Goal: Task Accomplishment & Management: Manage account settings

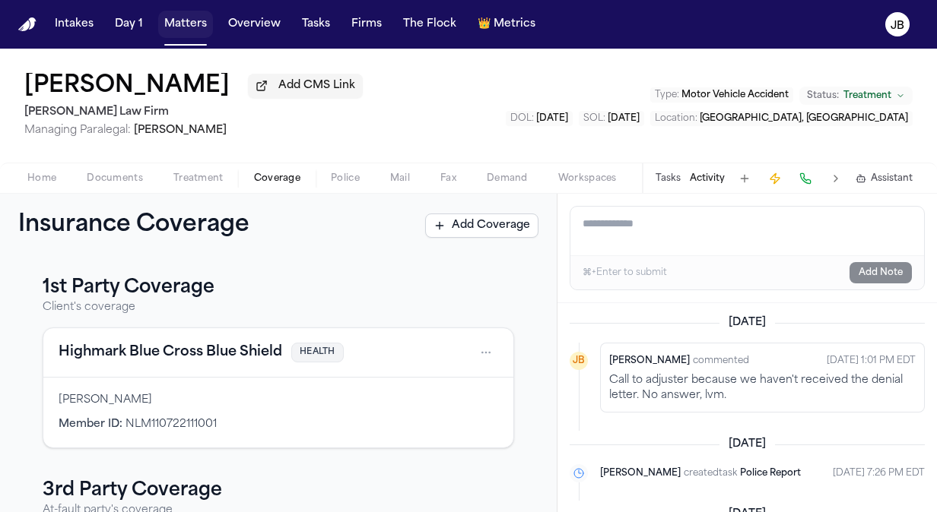
click at [193, 21] on button "Matters" at bounding box center [185, 24] width 55 height 27
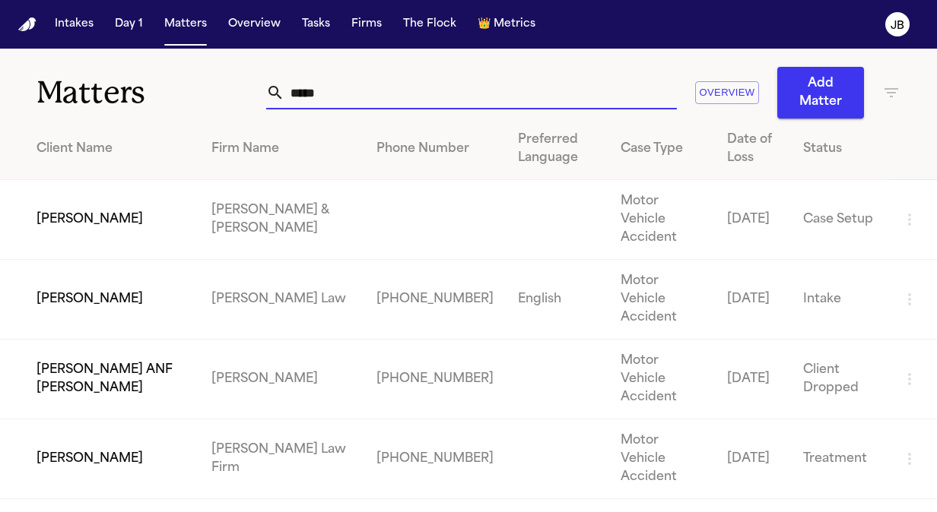
drag, startPoint x: 350, startPoint y: 77, endPoint x: 104, endPoint y: 124, distance: 250.0
click at [104, 124] on div "Matters ***** Overview Add Matter Client Name Firm Name Phone Number Preferred …" at bounding box center [468, 305] width 937 height 512
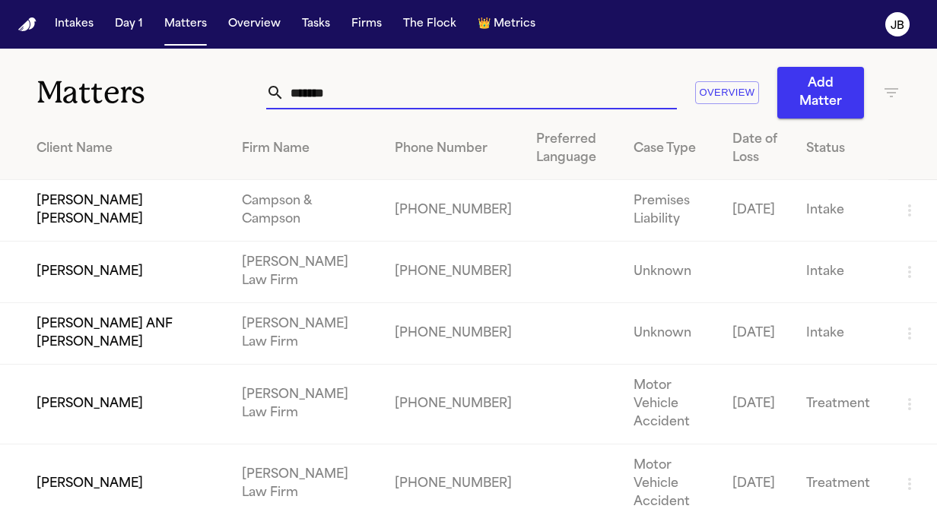
type input "*******"
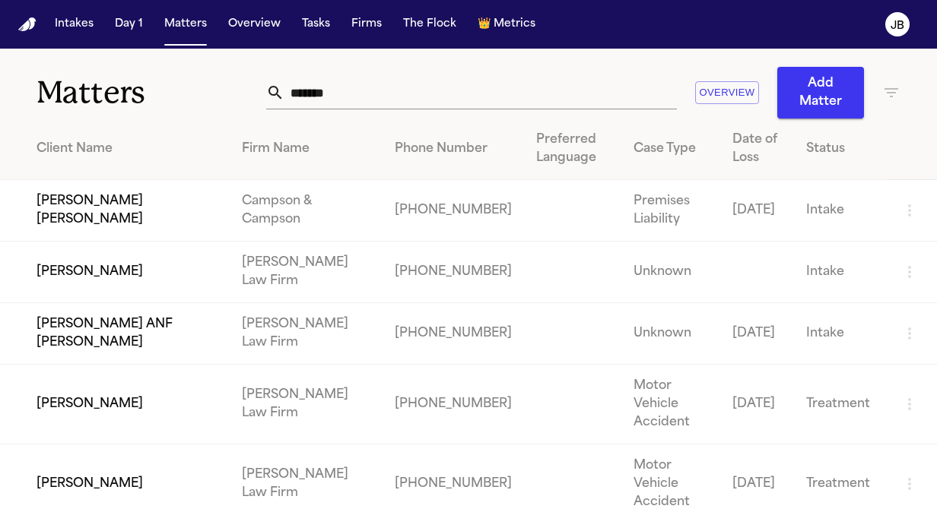
click at [138, 456] on td "[PERSON_NAME]" at bounding box center [115, 485] width 230 height 80
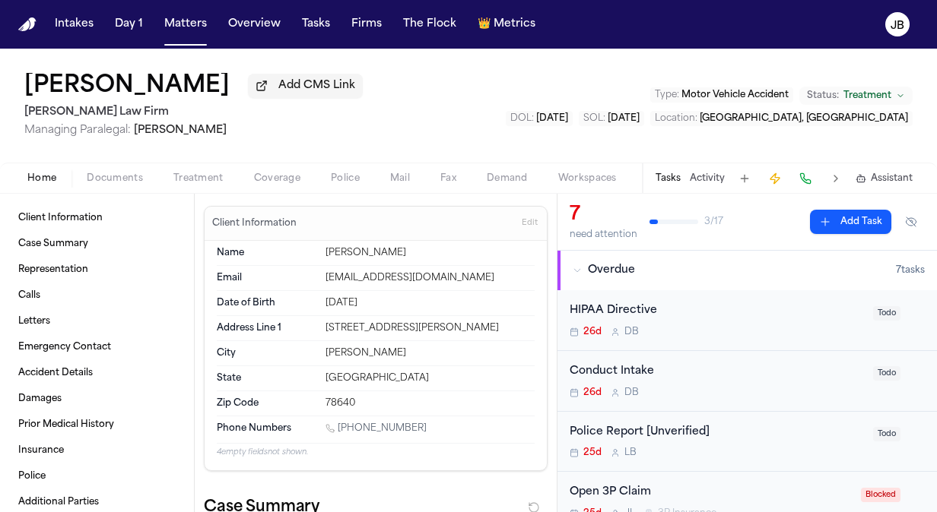
click at [262, 184] on button "Coverage" at bounding box center [277, 179] width 77 height 18
click at [41, 173] on span "Home" at bounding box center [41, 179] width 29 height 12
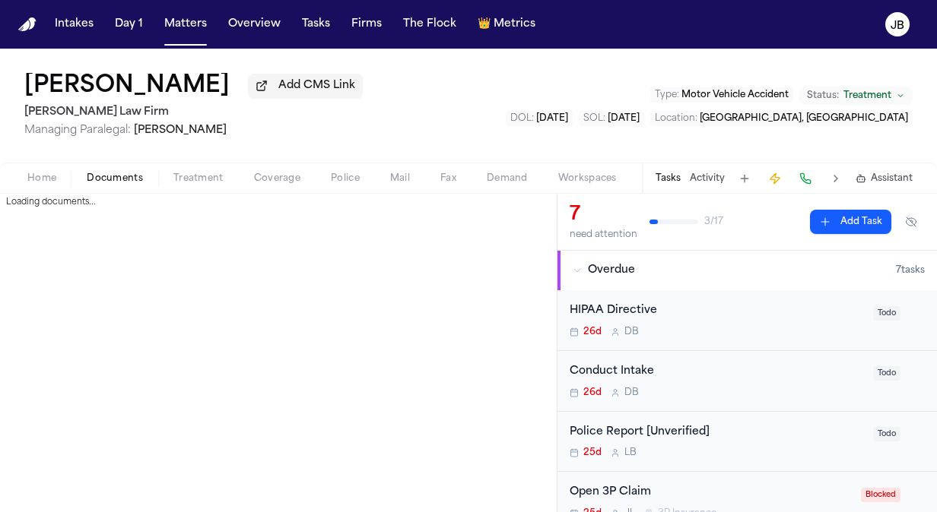
click at [113, 176] on span "Documents" at bounding box center [115, 179] width 56 height 12
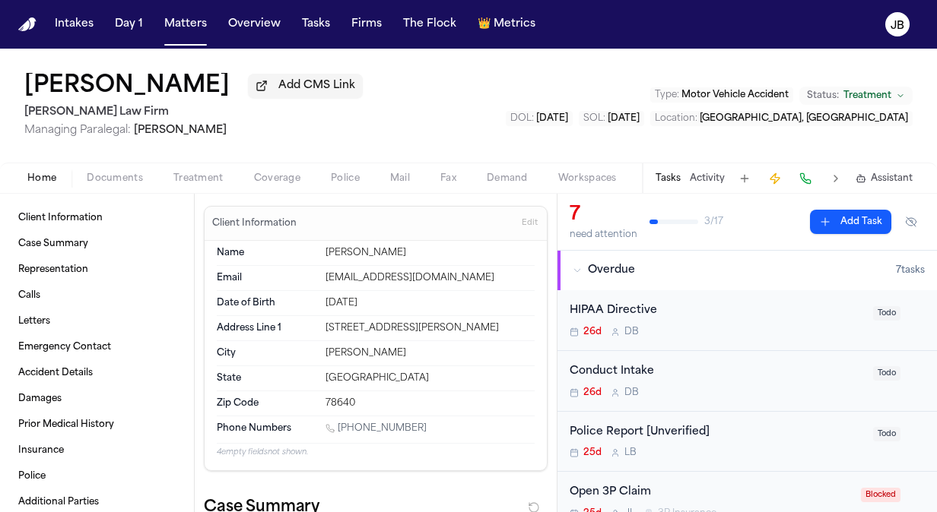
click at [52, 174] on span "Home" at bounding box center [41, 179] width 29 height 12
drag, startPoint x: 543, startPoint y: 217, endPoint x: 542, endPoint y: 239, distance: 22.8
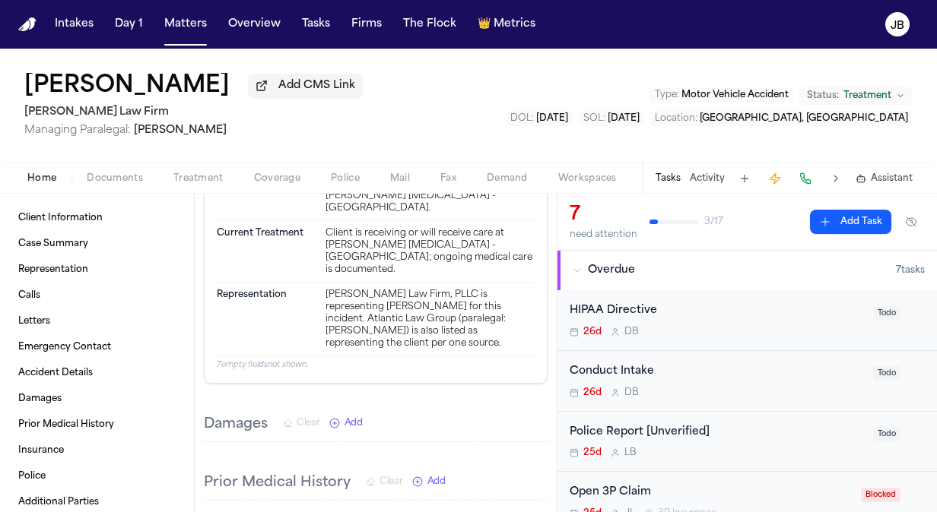
scroll to position [3460, 0]
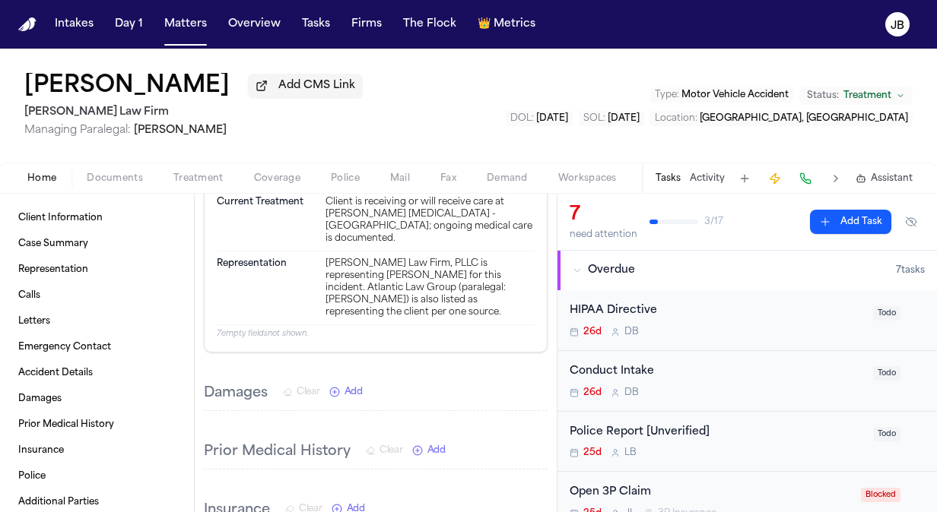
click at [120, 174] on span "Documents" at bounding box center [115, 179] width 56 height 12
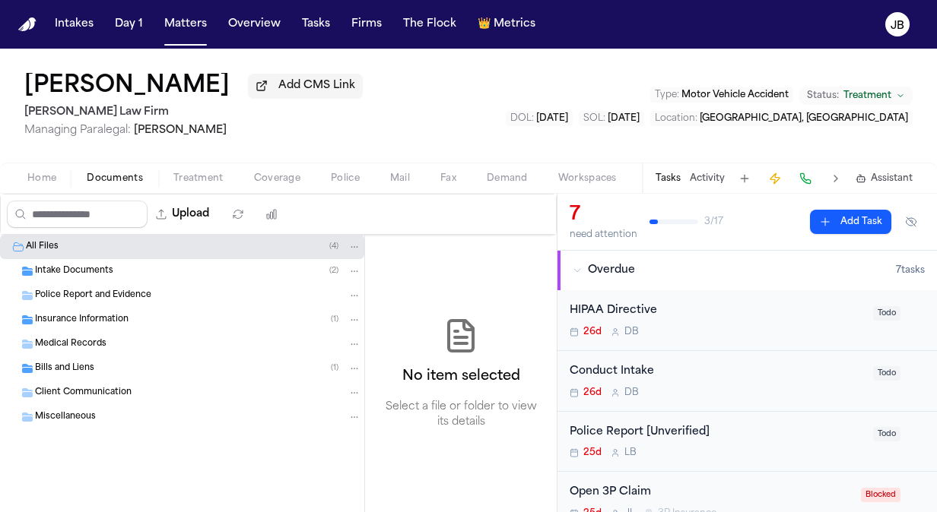
click at [111, 316] on span "Insurance Information" at bounding box center [82, 320] width 94 height 13
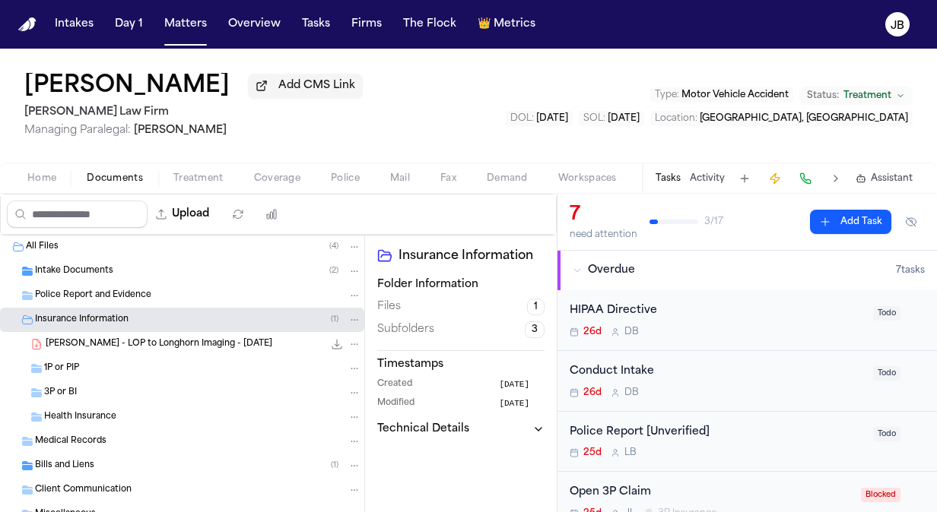
click at [181, 275] on div "Intake Documents ( 2 )" at bounding box center [198, 272] width 326 height 14
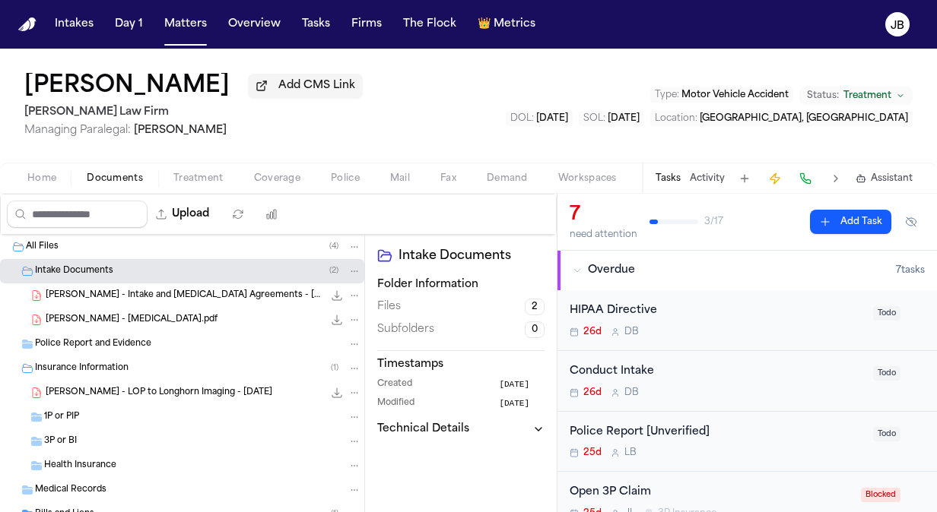
click at [262, 299] on span "[PERSON_NAME] - Intake and [MEDICAL_DATA] Agreements - [DATE]" at bounding box center [184, 296] width 277 height 13
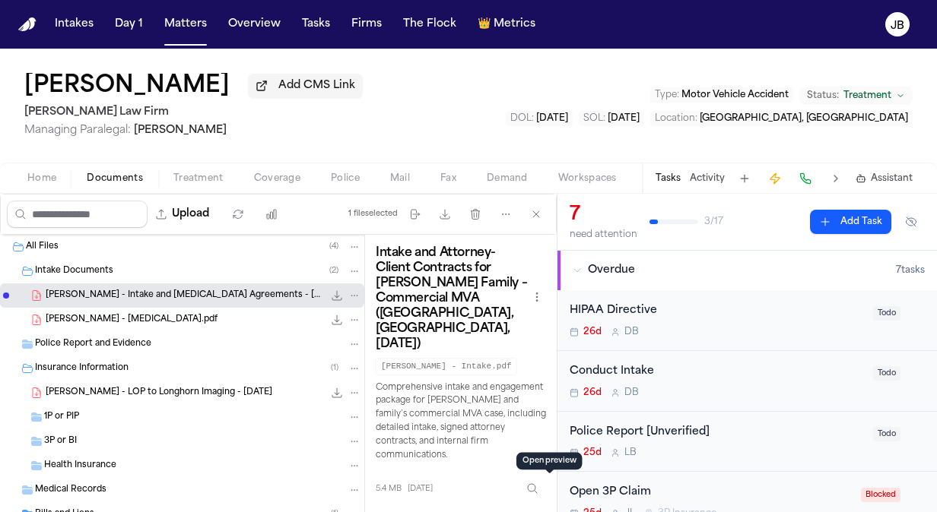
click at [546, 512] on button "Open preview" at bounding box center [548, 521] width 15 height 15
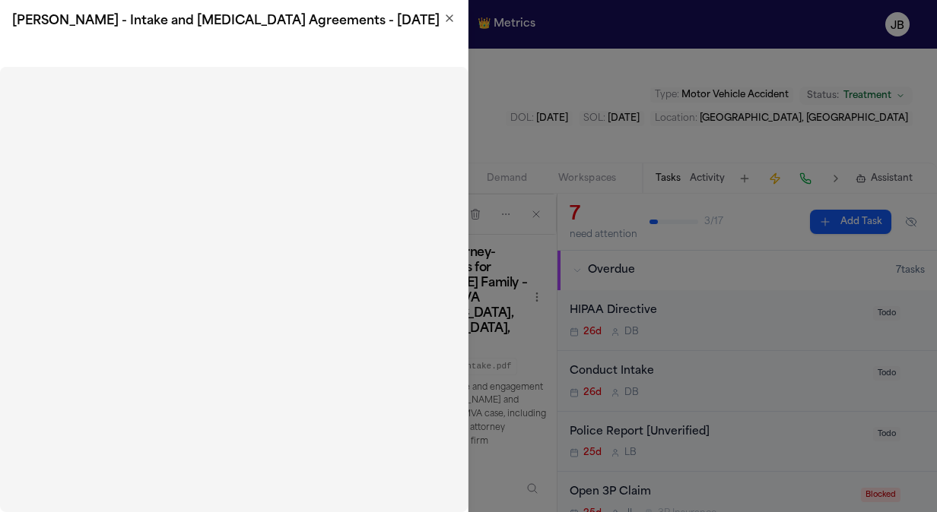
click at [446, 21] on icon "button" at bounding box center [449, 18] width 12 height 12
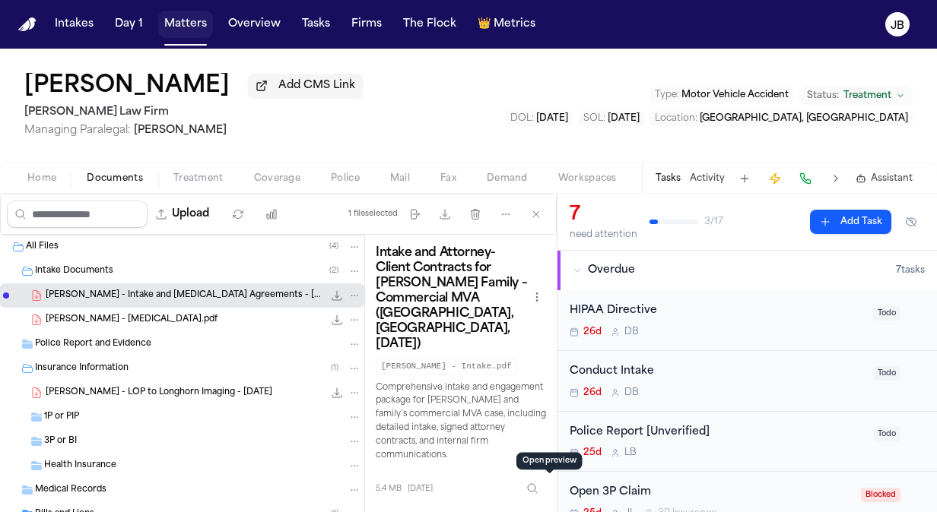
click at [186, 18] on button "Matters" at bounding box center [185, 24] width 55 height 27
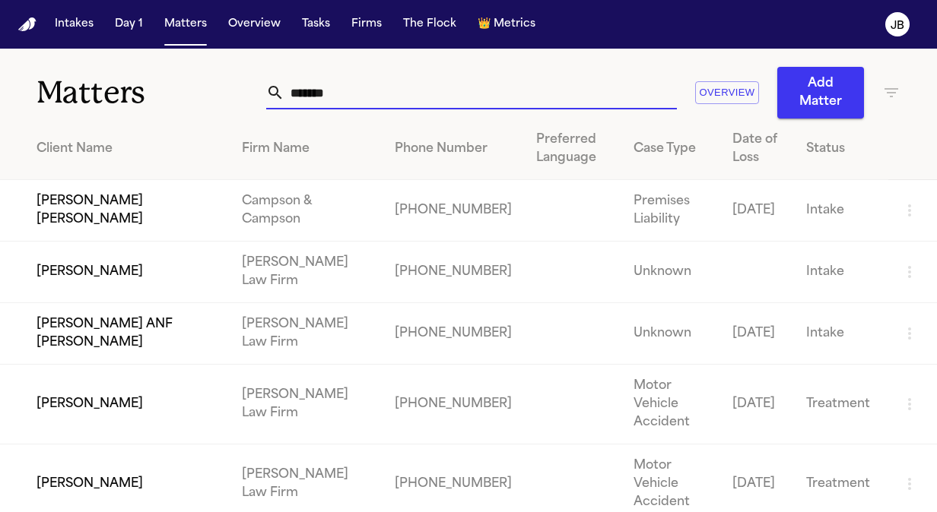
drag, startPoint x: 355, startPoint y: 100, endPoint x: 90, endPoint y: 78, distance: 266.2
click at [90, 78] on div "Matters ******* Overview Add Matter" at bounding box center [468, 84] width 937 height 70
type input "*"
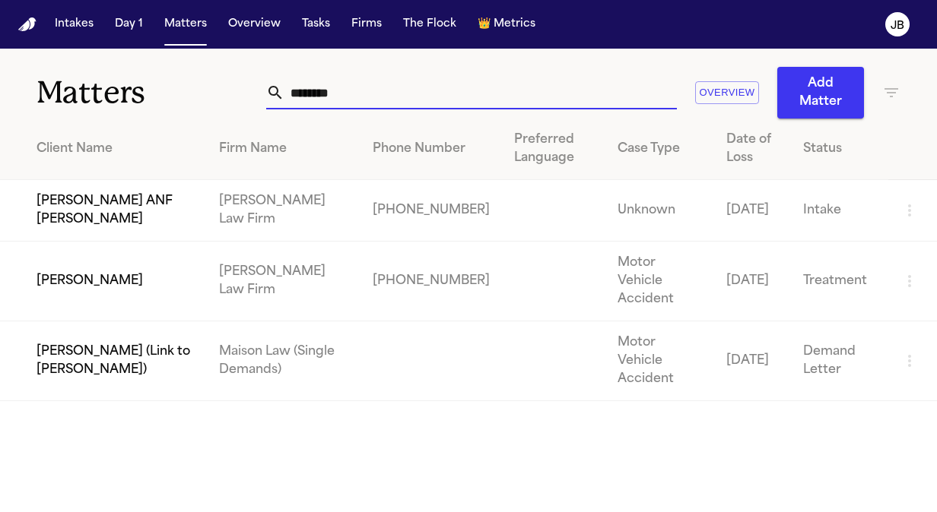
type input "********"
click at [68, 281] on td "[PERSON_NAME]" at bounding box center [103, 282] width 207 height 80
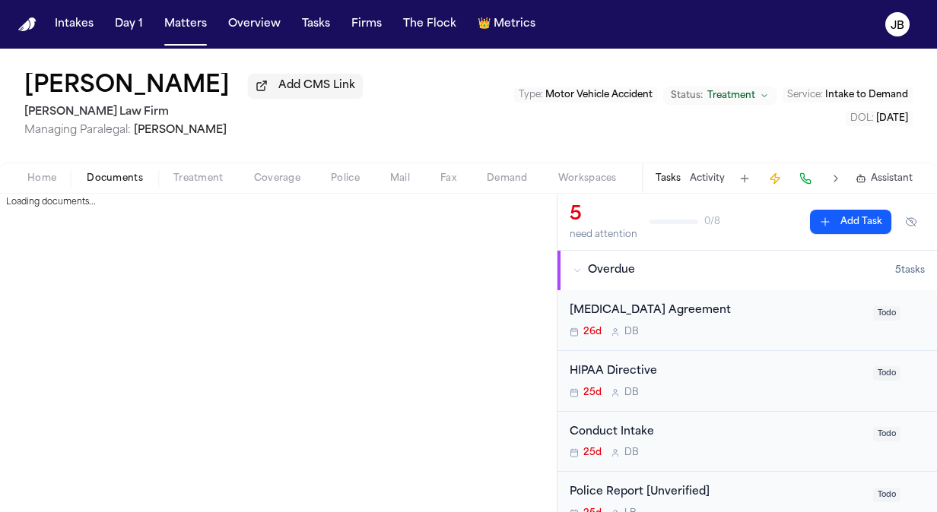
click at [116, 173] on span "Documents" at bounding box center [115, 179] width 56 height 12
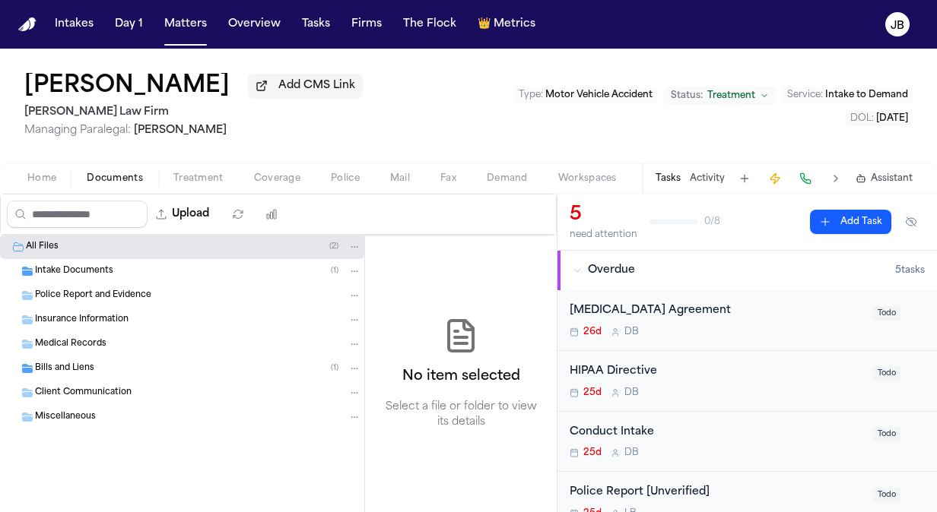
click at [100, 267] on span "Intake Documents" at bounding box center [74, 271] width 78 height 13
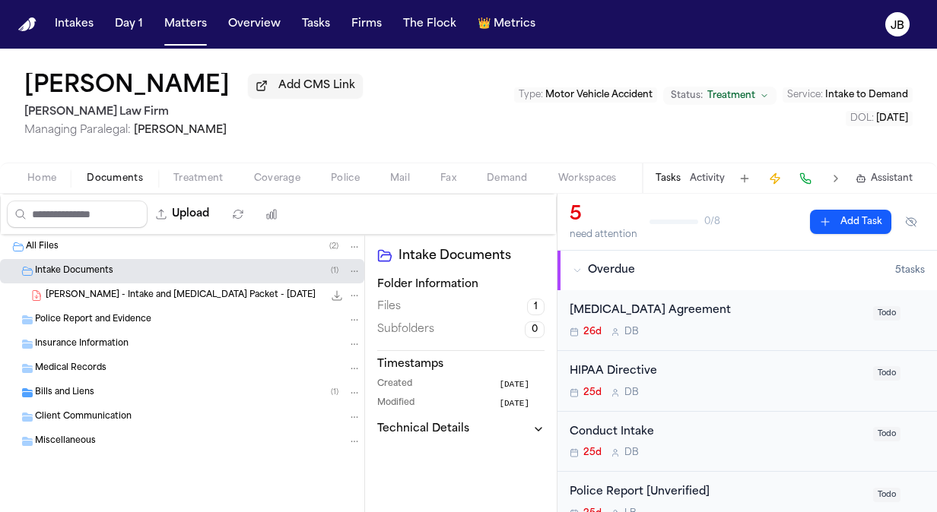
click at [91, 387] on span "Bills and Liens" at bounding box center [64, 393] width 59 height 13
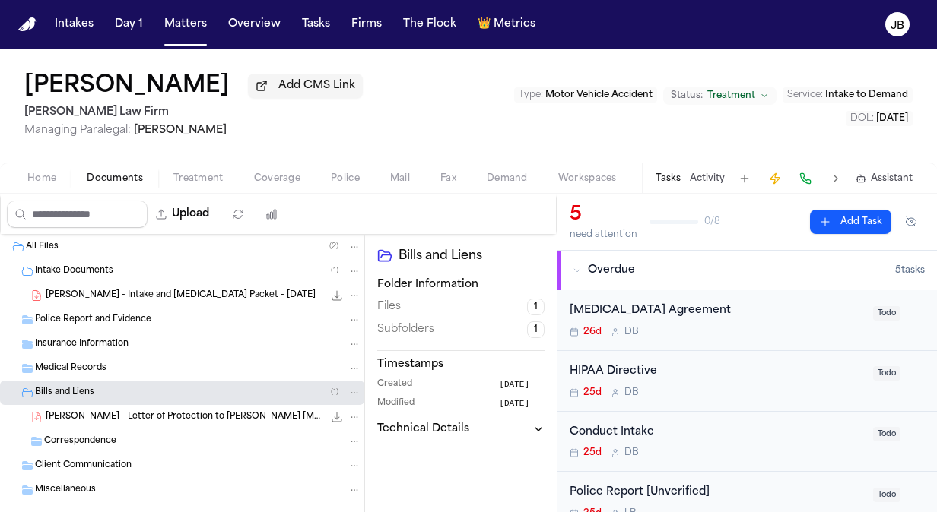
click at [202, 173] on span "Treatment" at bounding box center [198, 179] width 50 height 12
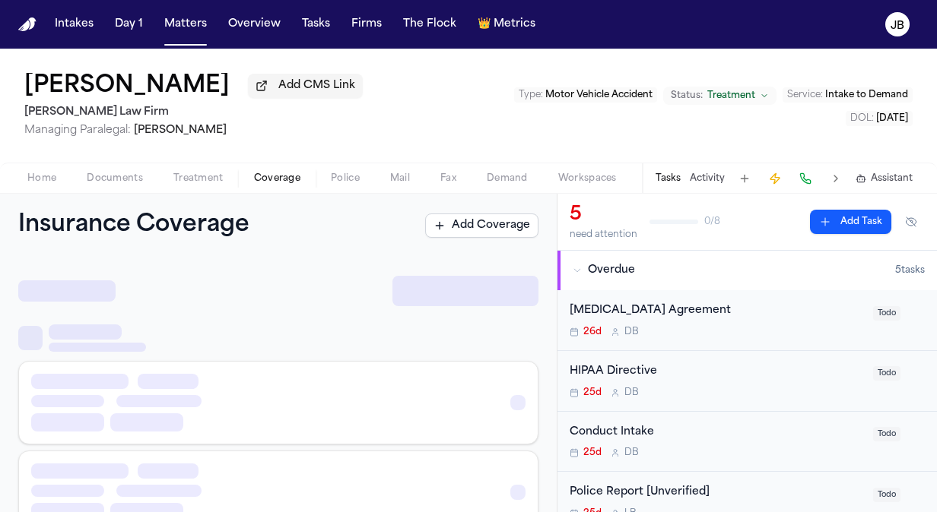
click at [284, 175] on span "Coverage" at bounding box center [277, 179] width 46 height 12
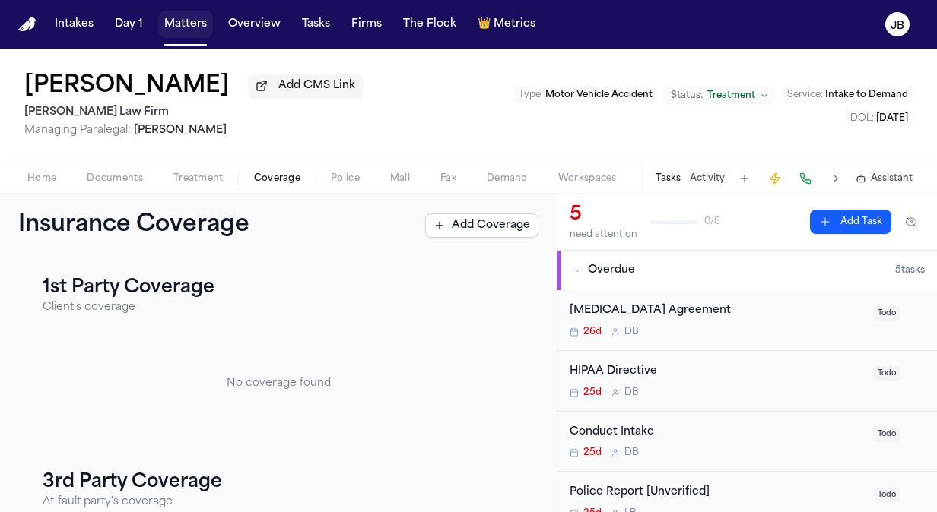
click at [182, 20] on button "Matters" at bounding box center [185, 24] width 55 height 27
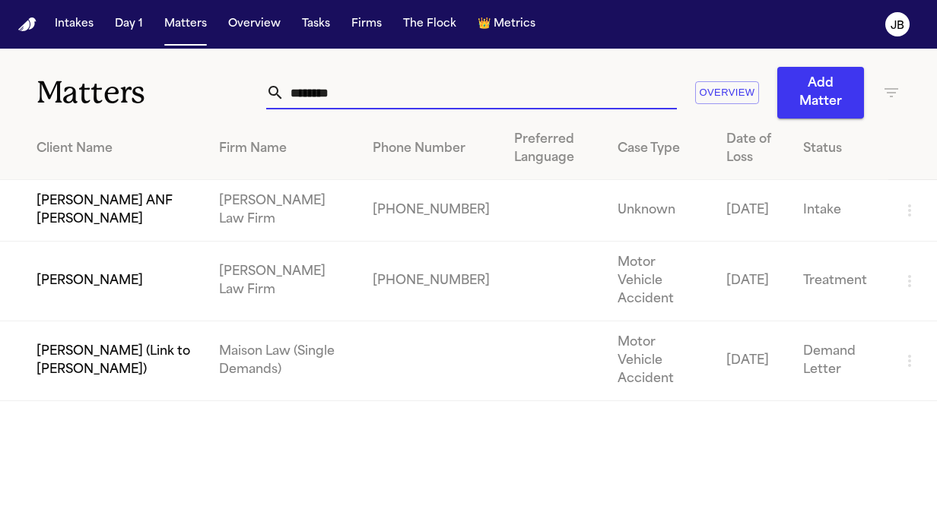
drag, startPoint x: 378, startPoint y: 87, endPoint x: 100, endPoint y: 100, distance: 277.8
click at [100, 100] on div "Matters ******** Overview Add Matter" at bounding box center [468, 84] width 937 height 70
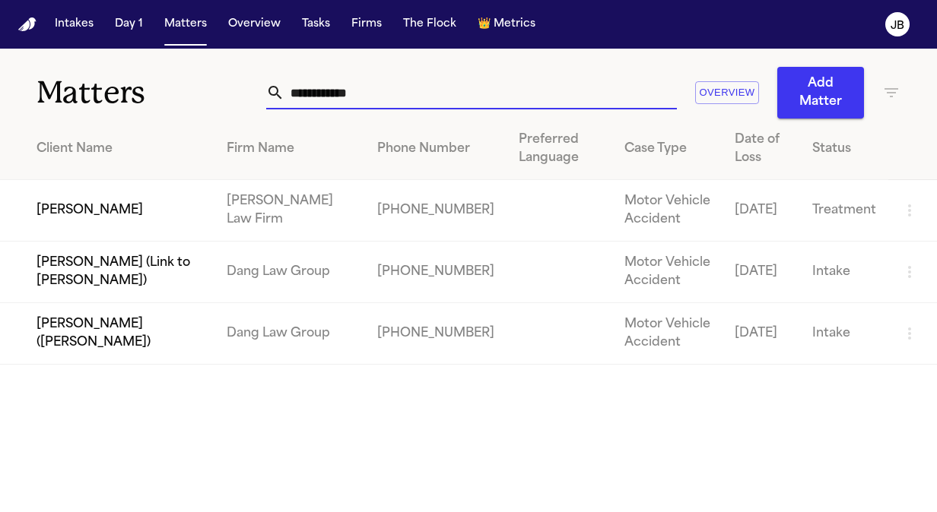
type input "**********"
click at [173, 195] on td "[PERSON_NAME]" at bounding box center [107, 211] width 214 height 62
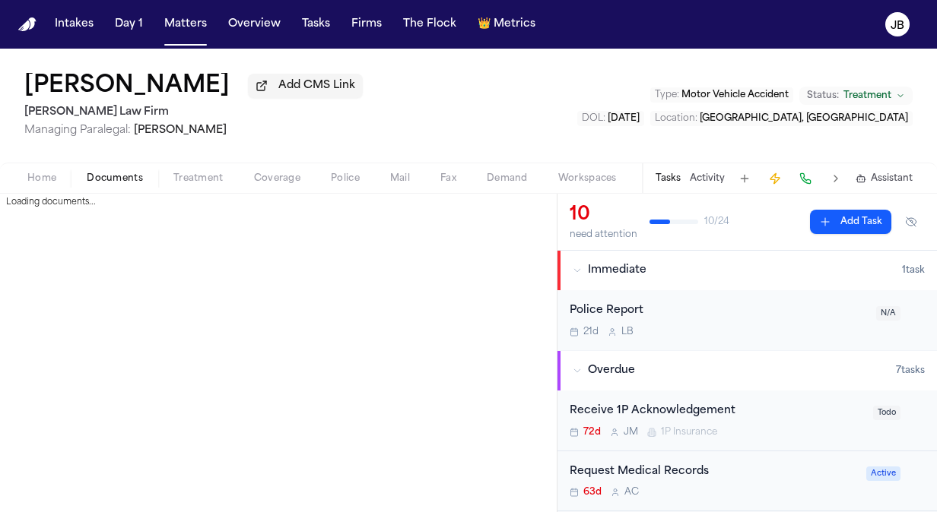
click at [119, 173] on span "Documents" at bounding box center [115, 179] width 56 height 12
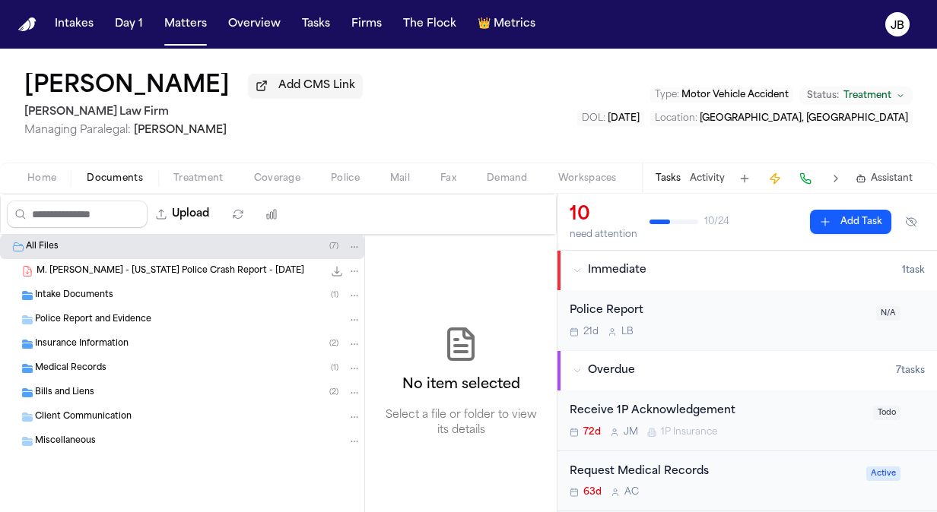
click at [103, 368] on span "Medical Records" at bounding box center [70, 369] width 71 height 13
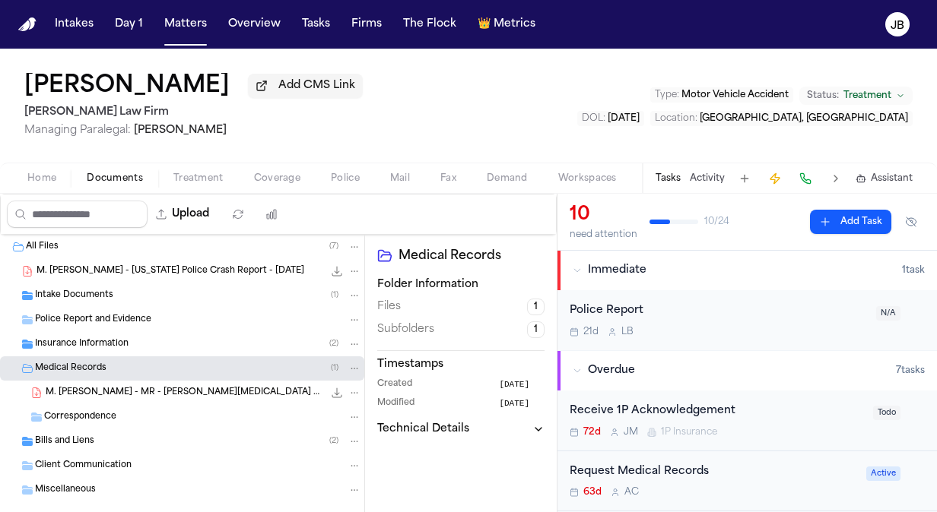
click at [87, 438] on span "Bills and Liens" at bounding box center [64, 442] width 59 height 13
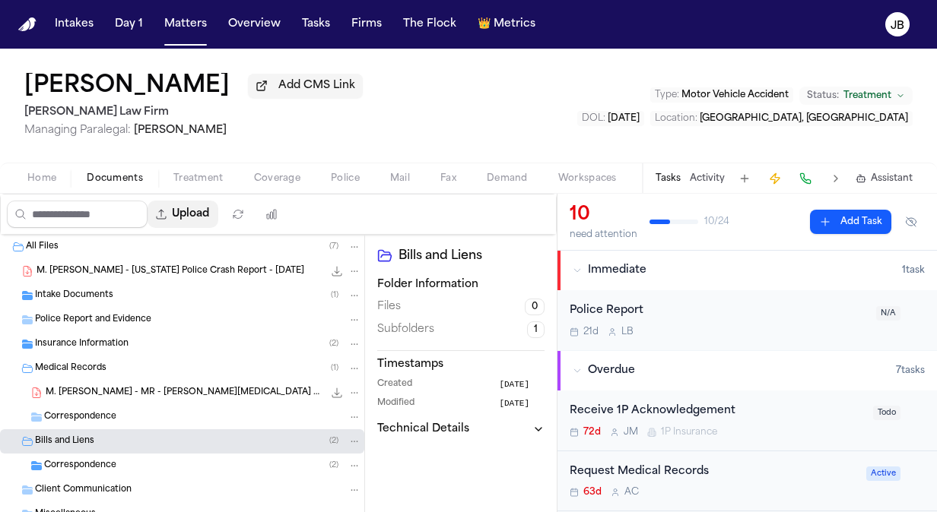
click at [204, 216] on button "Upload" at bounding box center [182, 214] width 71 height 27
select select "**********"
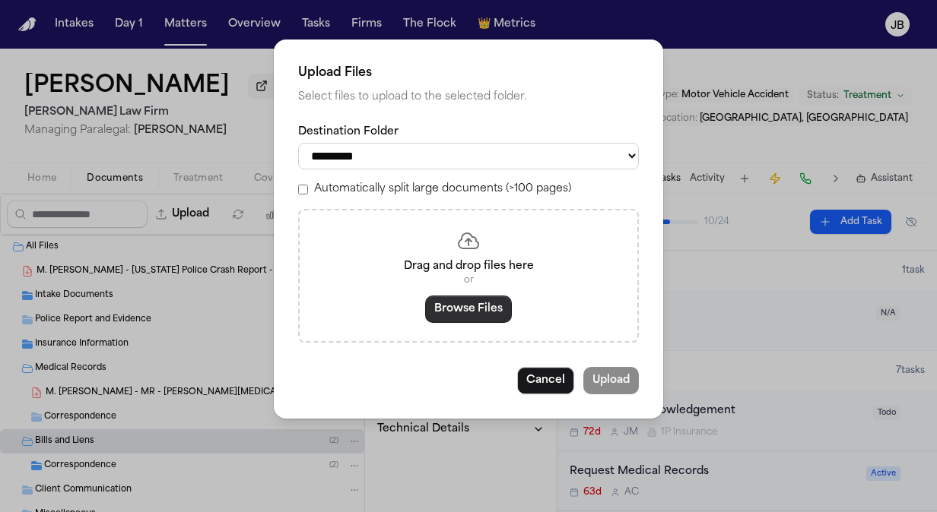
click at [473, 306] on button "Browse Files" at bounding box center [468, 309] width 87 height 27
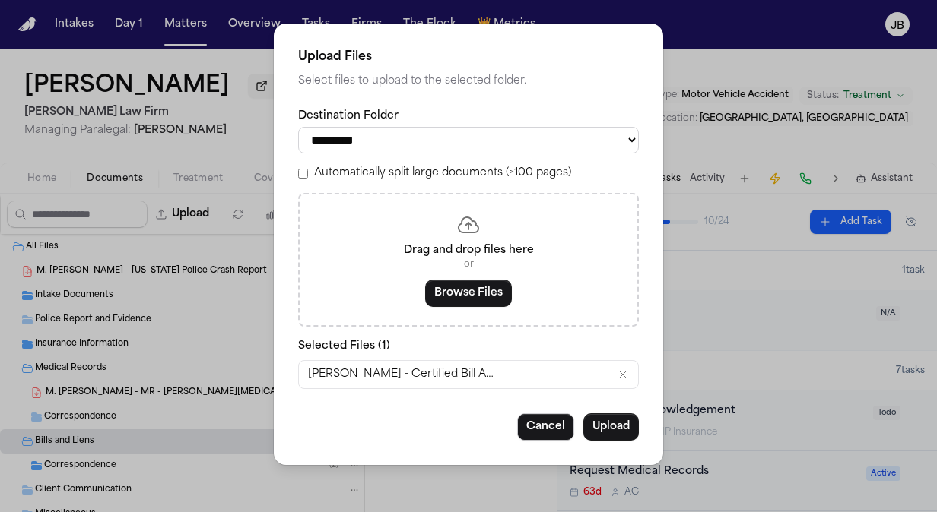
click at [619, 423] on button "Upload" at bounding box center [610, 427] width 55 height 27
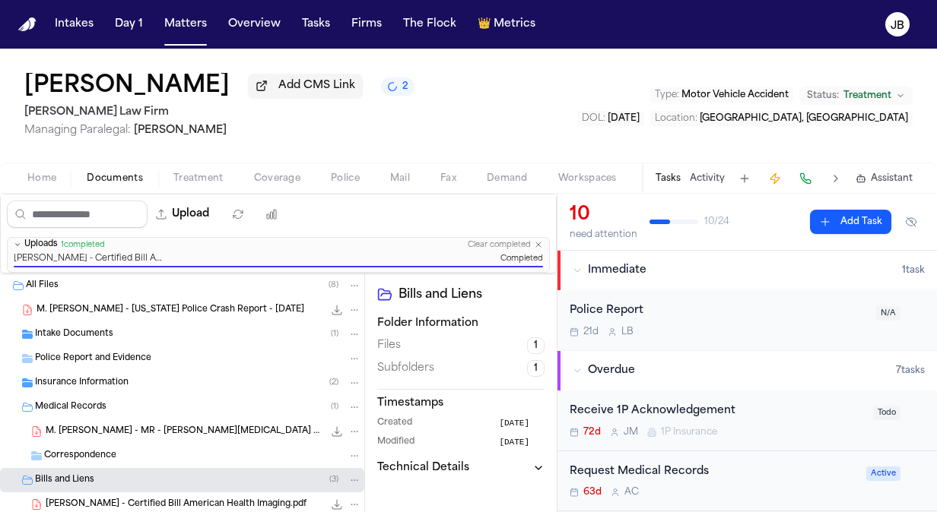
click at [106, 407] on div "Medical Records ( 1 )" at bounding box center [198, 408] width 326 height 14
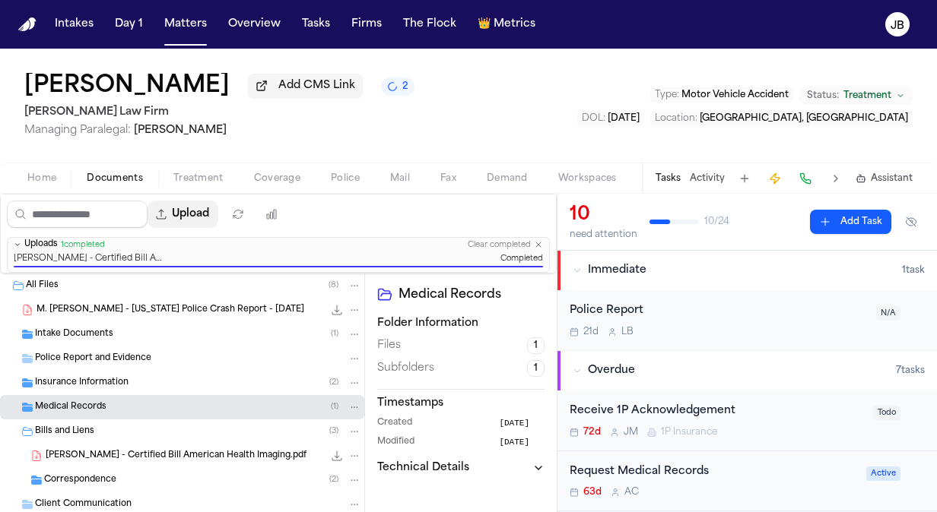
click at [206, 211] on button "Upload" at bounding box center [182, 214] width 71 height 27
select select "**********"
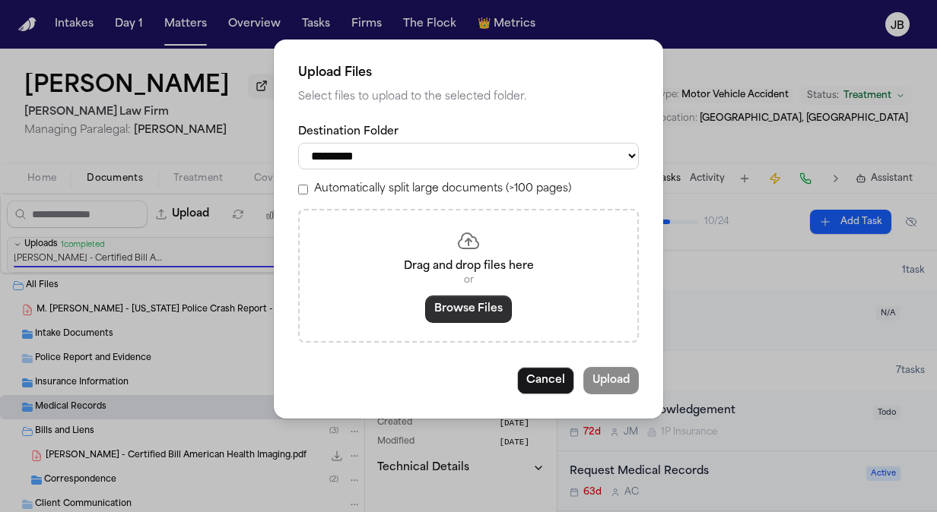
click at [467, 310] on button "Browse Files" at bounding box center [468, 309] width 87 height 27
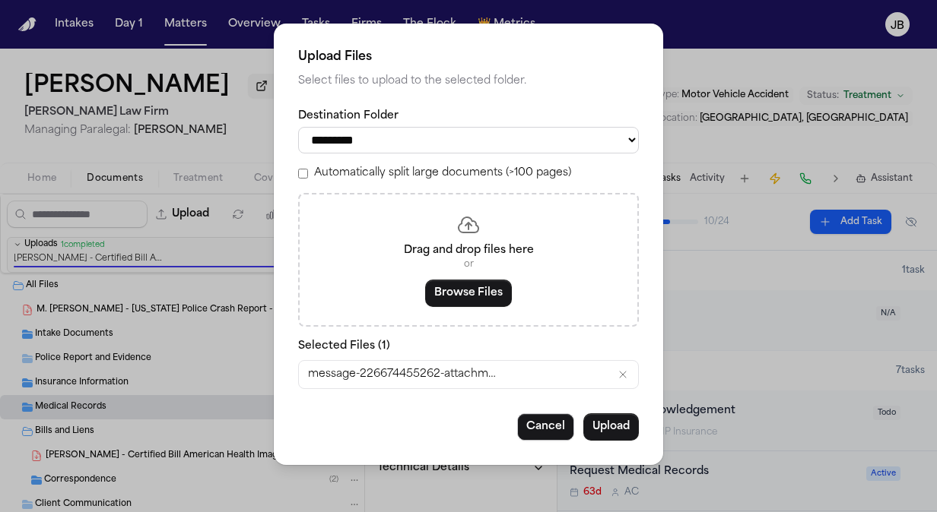
click at [539, 440] on div "**********" at bounding box center [468, 245] width 389 height 442
click at [553, 423] on button "Cancel" at bounding box center [545, 427] width 57 height 27
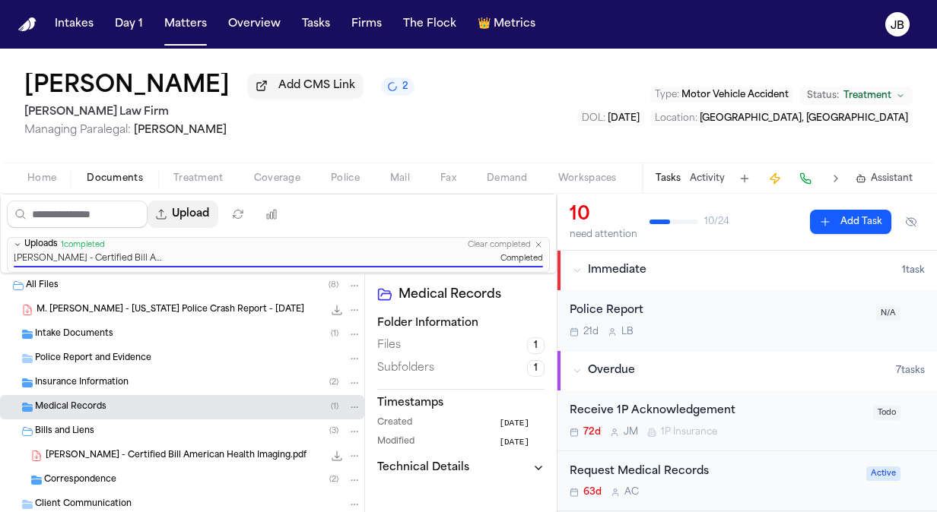
click at [203, 217] on button "Upload" at bounding box center [182, 214] width 71 height 27
select select "**********"
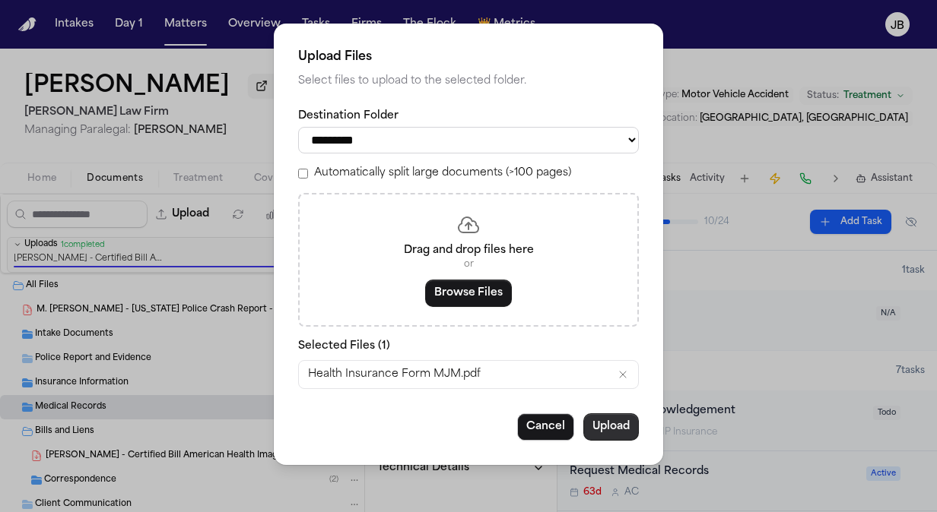
click at [617, 427] on button "Upload" at bounding box center [610, 427] width 55 height 27
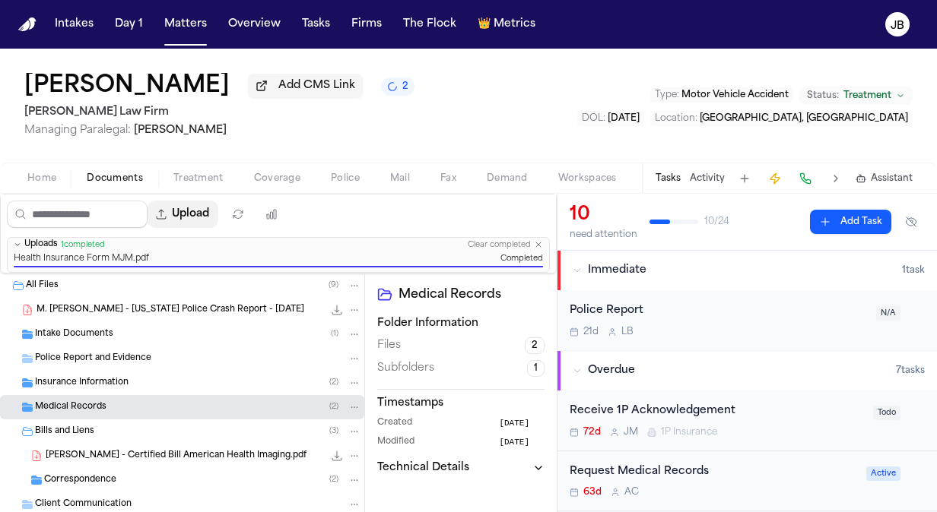
click at [204, 208] on button "Upload" at bounding box center [182, 214] width 71 height 27
select select "**********"
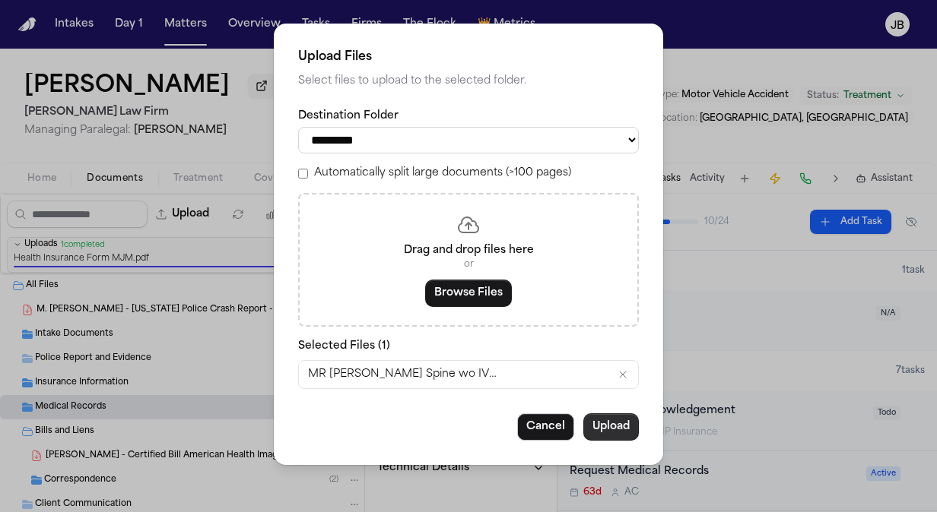
click at [609, 420] on button "Upload" at bounding box center [610, 427] width 55 height 27
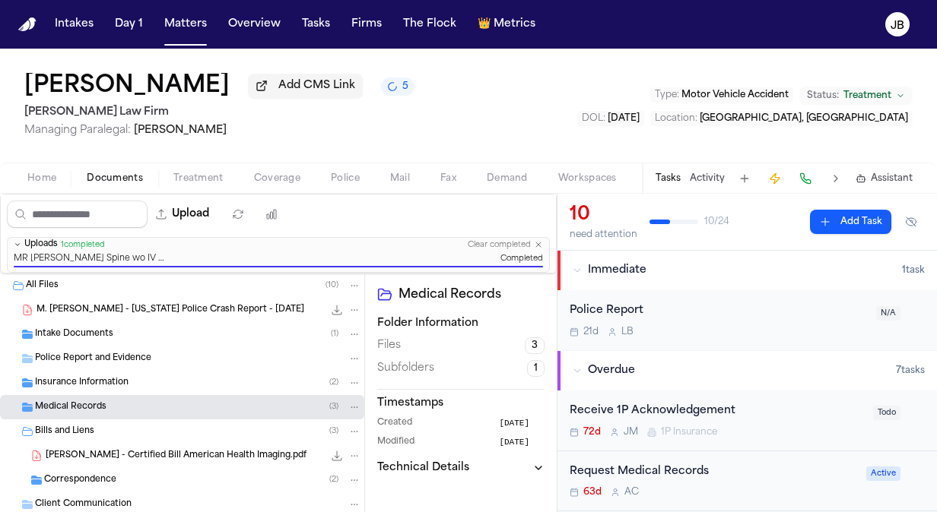
click at [81, 406] on span "Medical Records" at bounding box center [70, 407] width 71 height 13
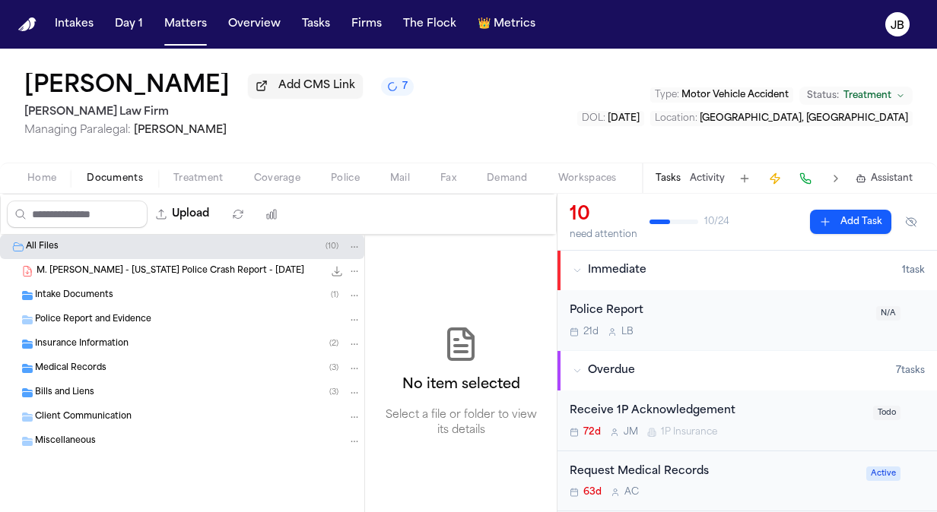
click at [170, 367] on div "Medical Records ( 3 )" at bounding box center [198, 369] width 326 height 14
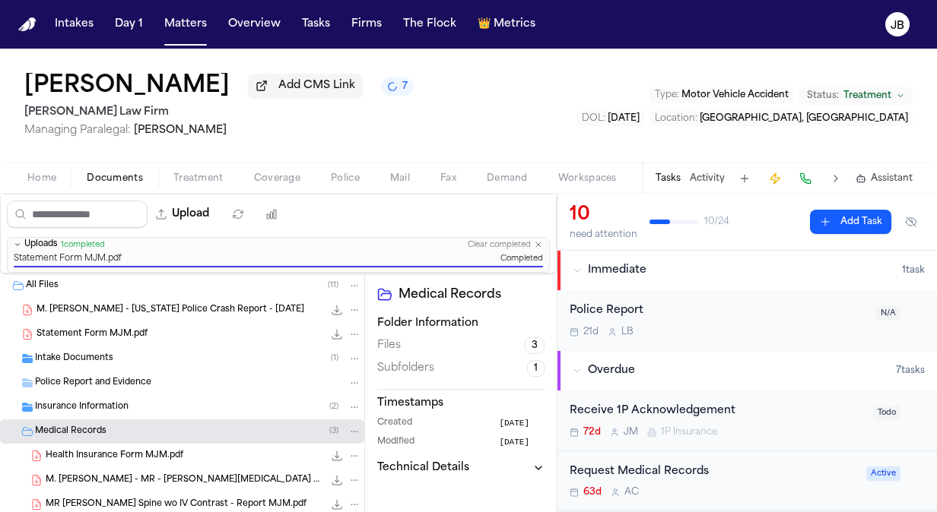
scroll to position [97, 0]
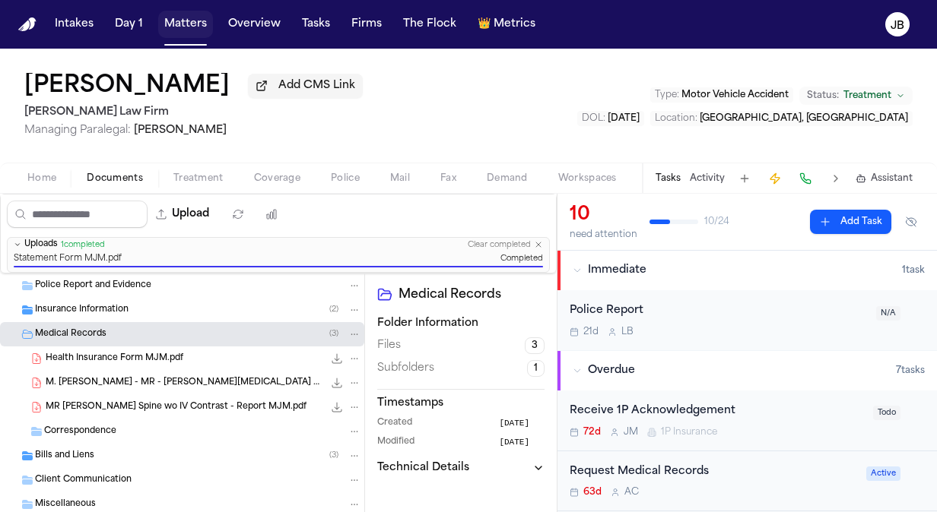
click at [175, 19] on button "Matters" at bounding box center [185, 24] width 55 height 27
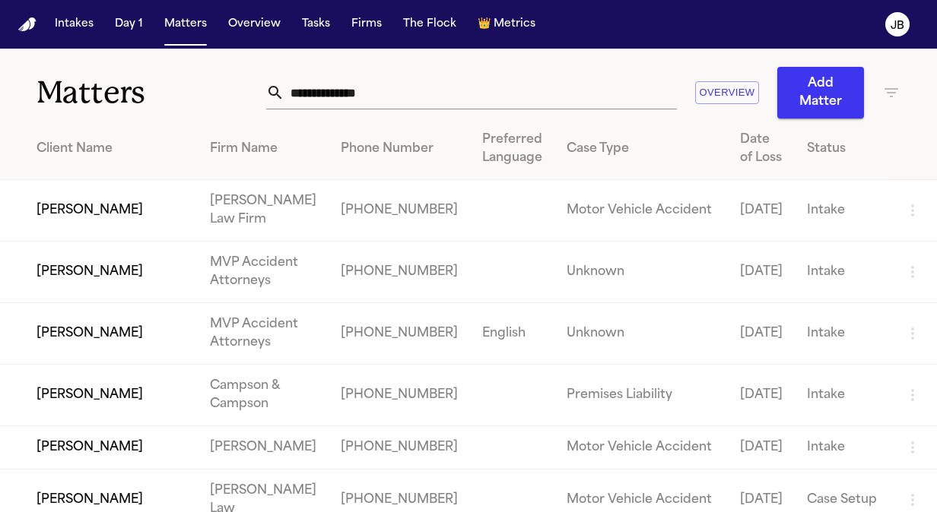
click at [387, 106] on input "text" at bounding box center [480, 92] width 392 height 33
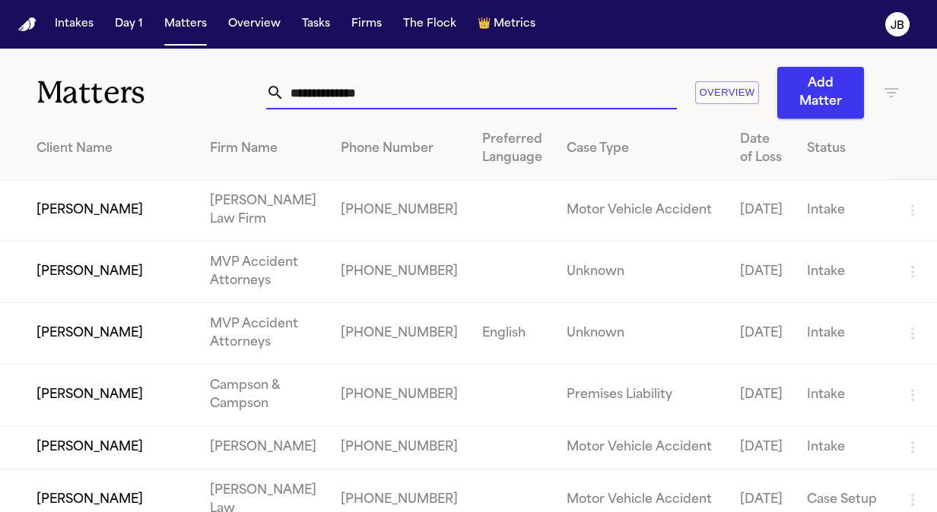
paste input "********"
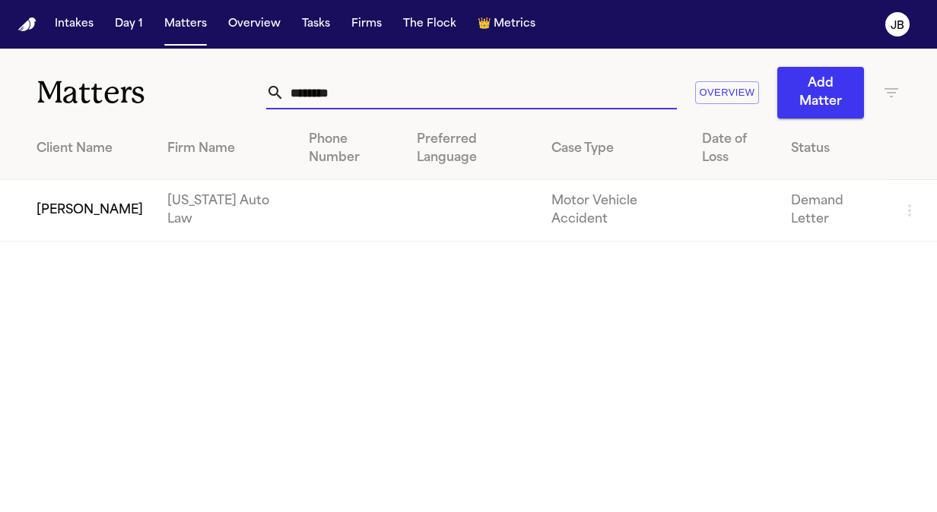
type input "********"
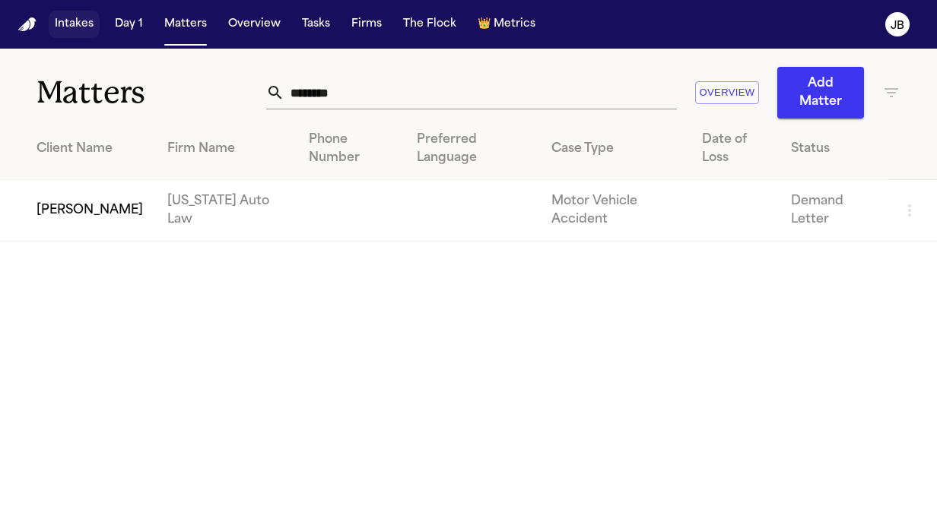
click at [78, 11] on button "Intakes" at bounding box center [74, 24] width 51 height 27
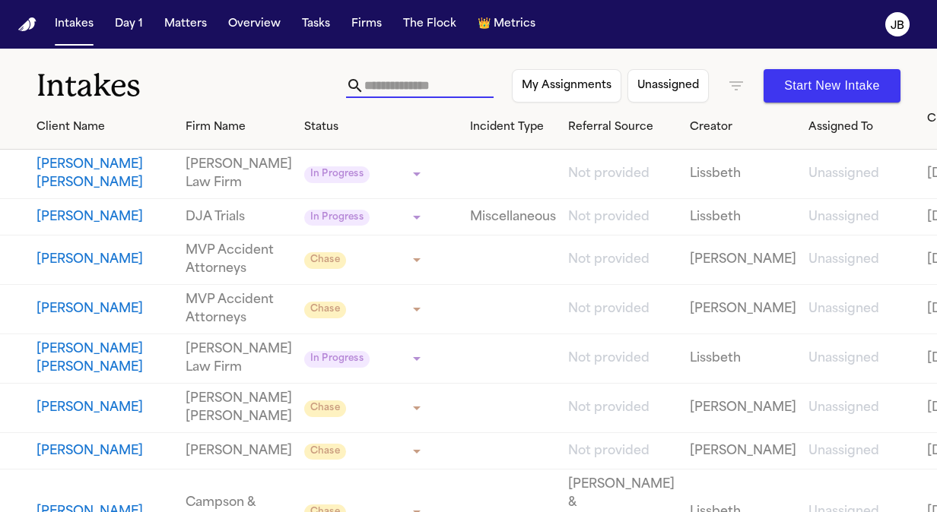
click at [364, 88] on input "text" at bounding box center [428, 86] width 129 height 24
paste input "********"
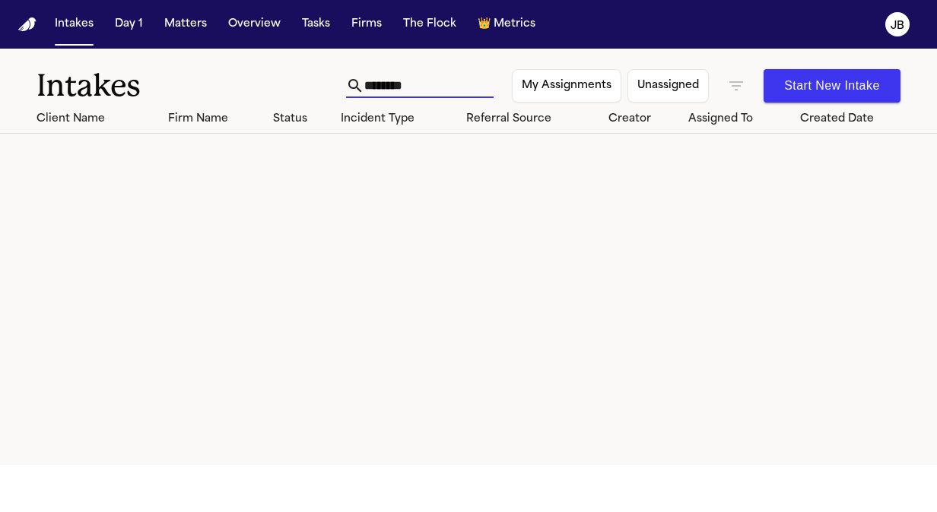
type input "********"
click at [420, 81] on input "********" at bounding box center [428, 86] width 129 height 24
click at [198, 26] on button "Matters" at bounding box center [185, 24] width 55 height 27
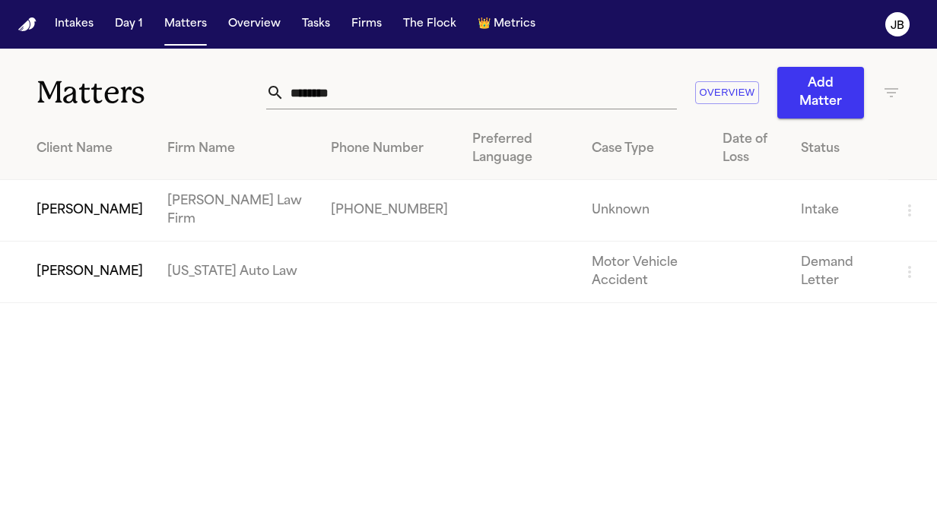
click at [112, 199] on td "[PERSON_NAME]" at bounding box center [77, 211] width 155 height 62
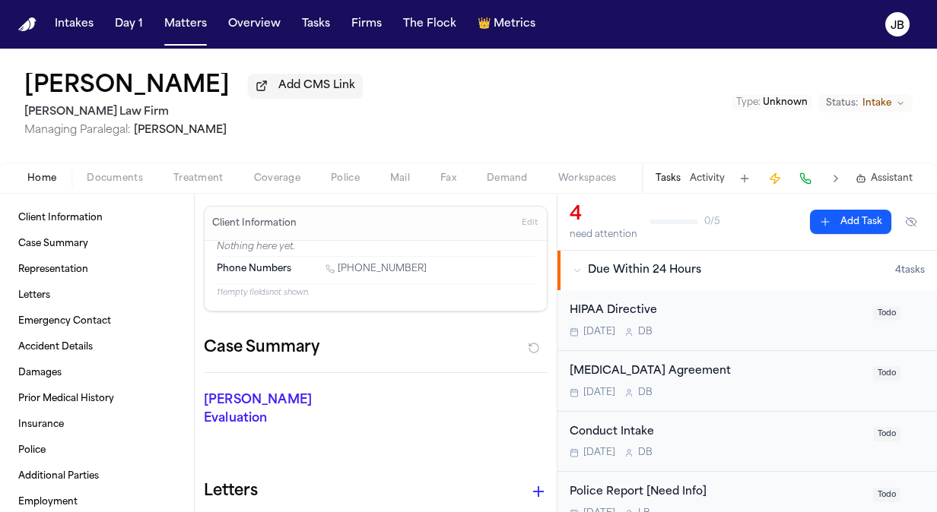
click at [96, 182] on span "Documents" at bounding box center [115, 179] width 56 height 12
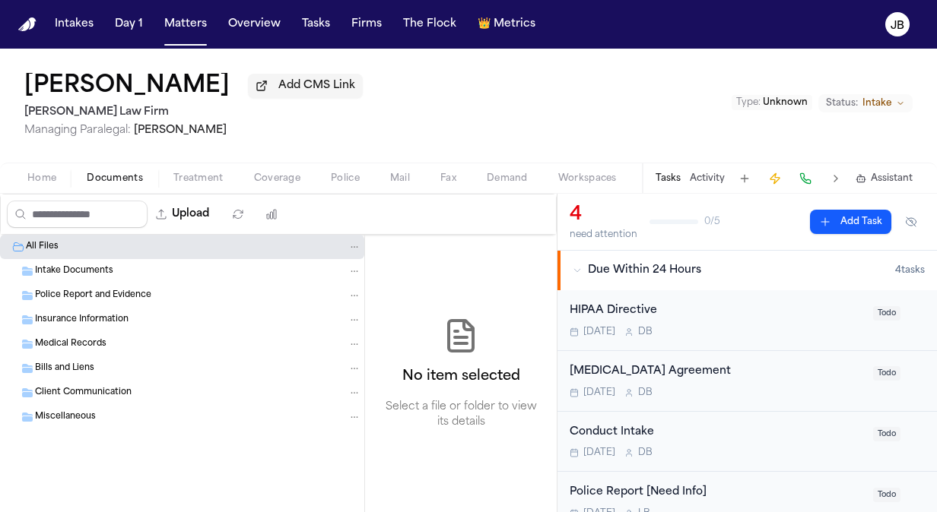
click at [106, 256] on div "All Files" at bounding box center [182, 247] width 364 height 24
click at [97, 270] on span "Intake Documents" at bounding box center [74, 271] width 78 height 13
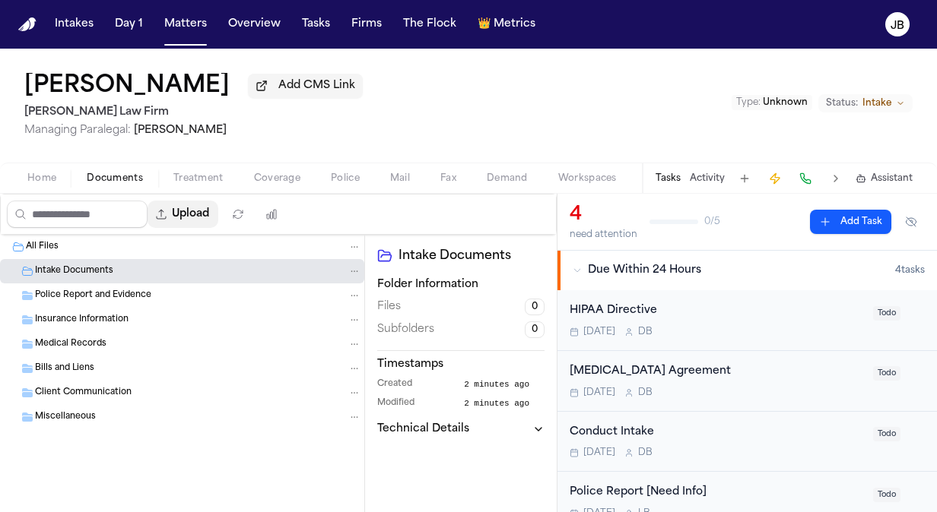
click at [218, 205] on button "Upload" at bounding box center [182, 214] width 71 height 27
select select "**********"
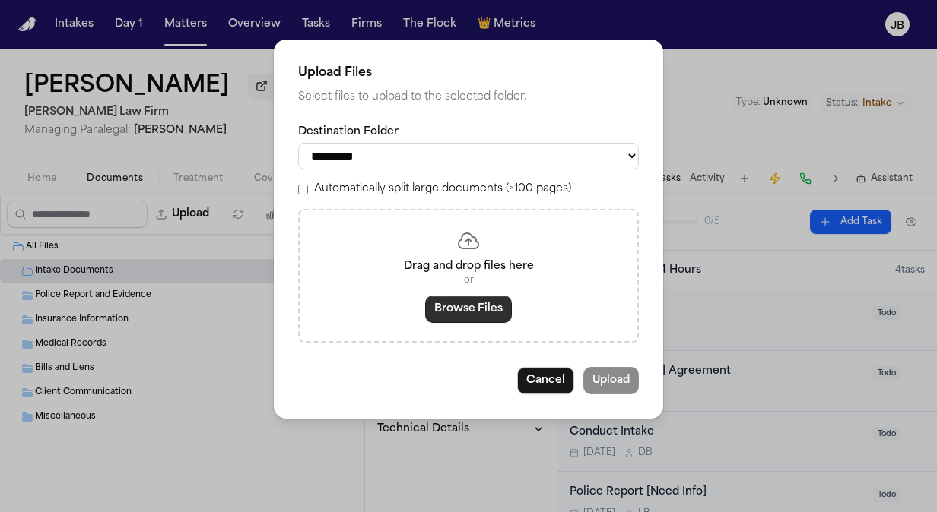
click at [455, 310] on button "Browse Files" at bounding box center [468, 309] width 87 height 27
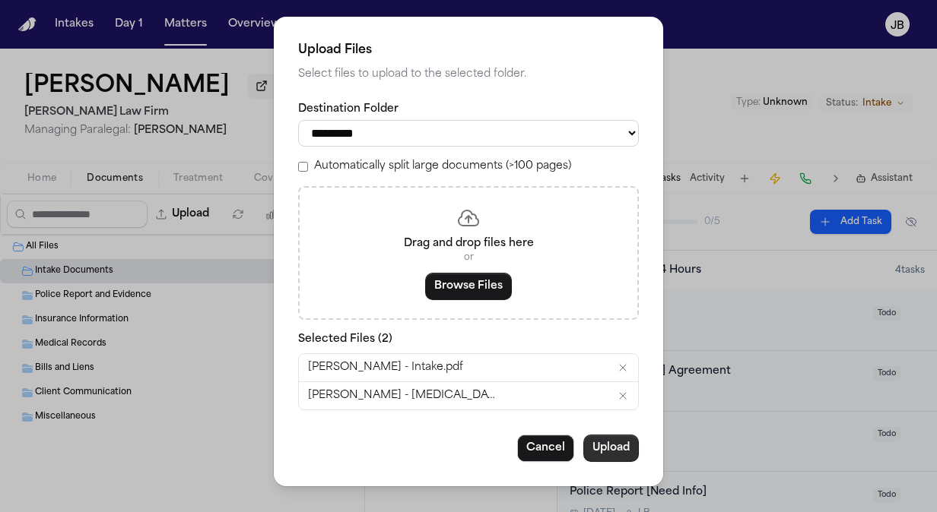
click at [601, 435] on button "Upload" at bounding box center [610, 448] width 55 height 27
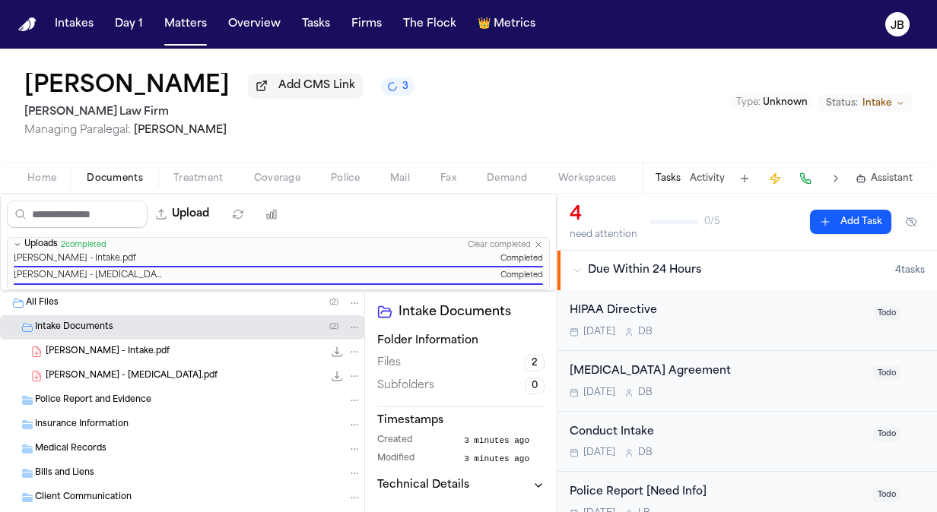
drag, startPoint x: 264, startPoint y: 84, endPoint x: 14, endPoint y: 84, distance: 249.4
click at [14, 84] on div "[PERSON_NAME] Add CMS Link 3 [PERSON_NAME] Law Firm Managing Paralegal: [PERSON…" at bounding box center [468, 106] width 937 height 114
copy h1 "[PERSON_NAME]"
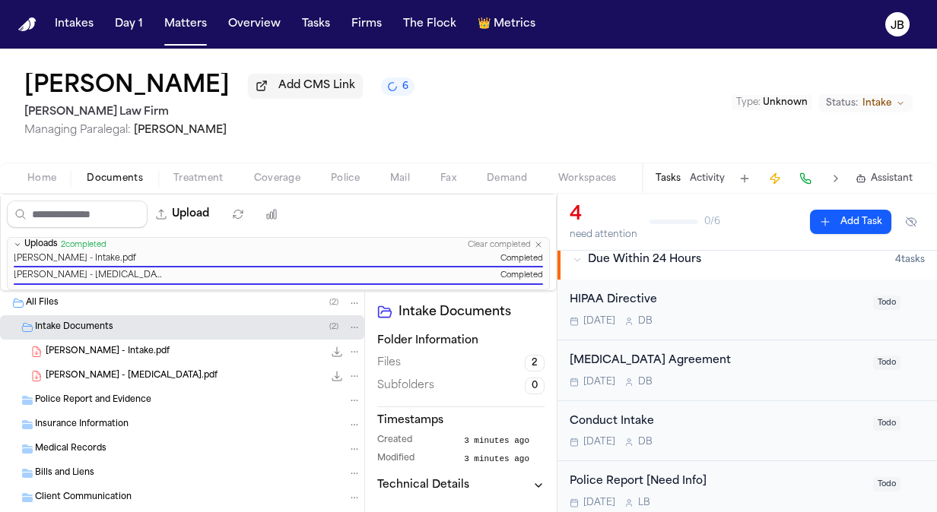
scroll to position [18, 0]
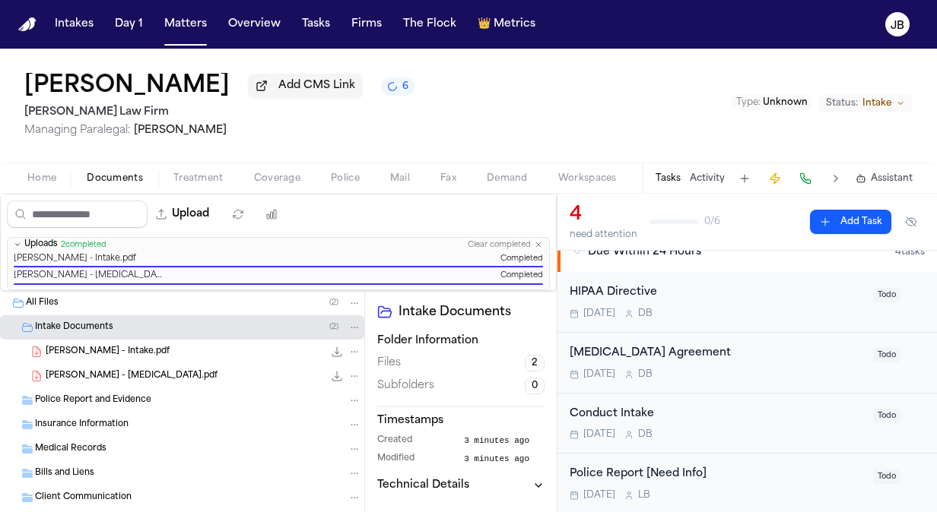
click at [730, 358] on div "[MEDICAL_DATA] Agreement" at bounding box center [716, 353] width 294 height 17
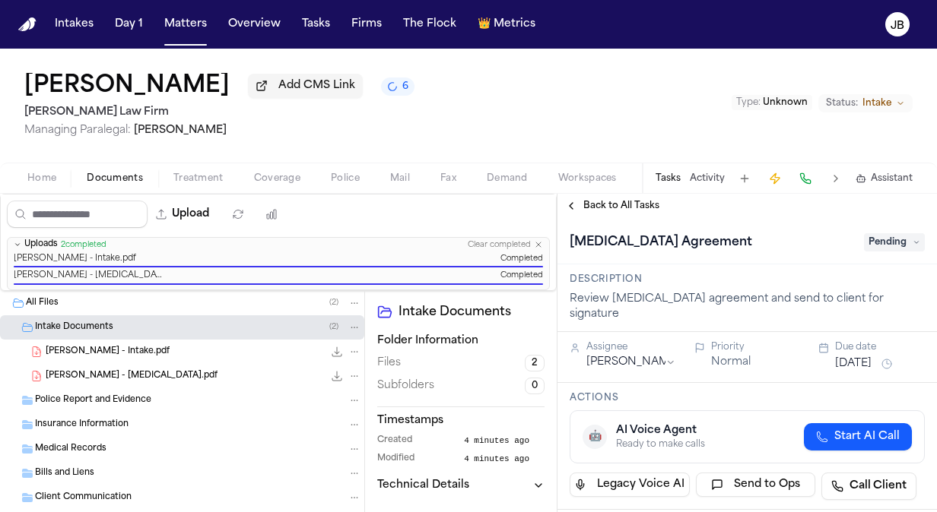
click at [885, 244] on span "Pending" at bounding box center [894, 242] width 61 height 18
type input "*****"
click at [857, 307] on div "Complete" at bounding box center [858, 303] width 128 height 18
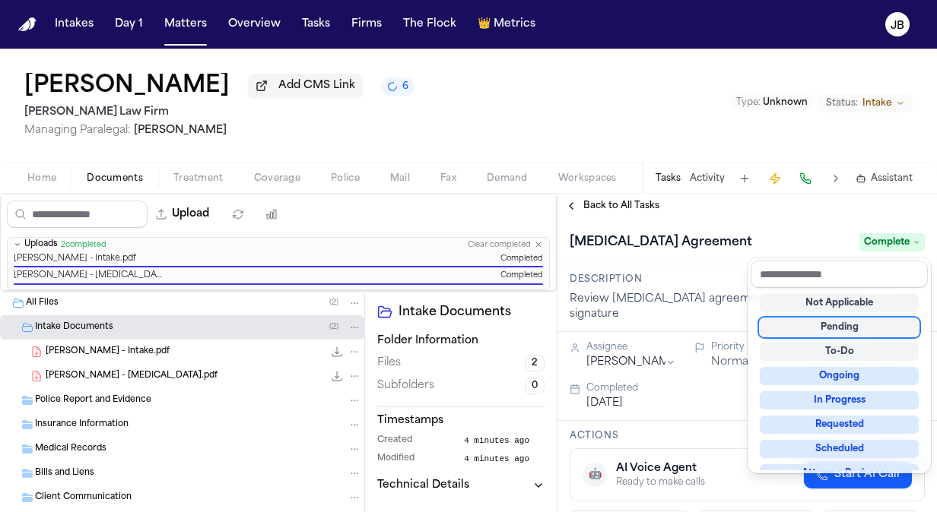
click at [791, 235] on div "[MEDICAL_DATA] Agreement Complete" at bounding box center [746, 242] width 355 height 24
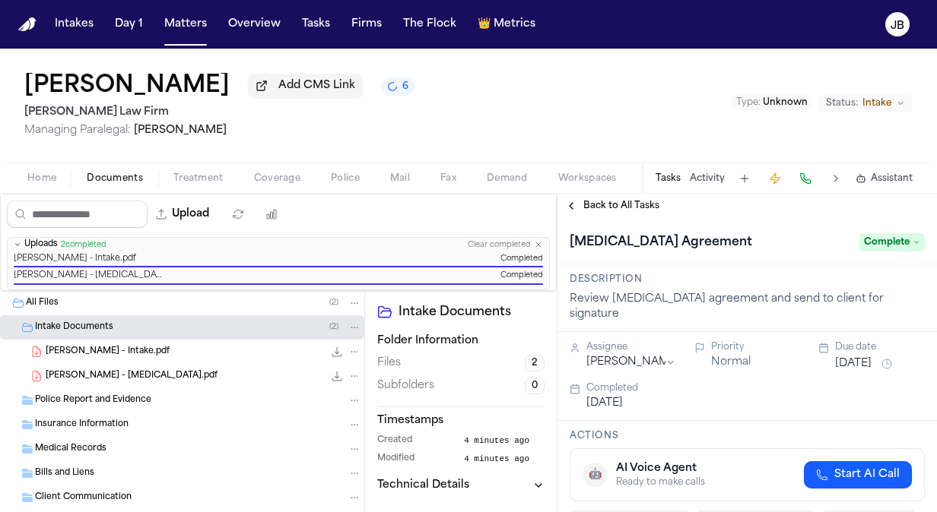
click at [600, 205] on span "Back to All Tasks" at bounding box center [621, 206] width 76 height 12
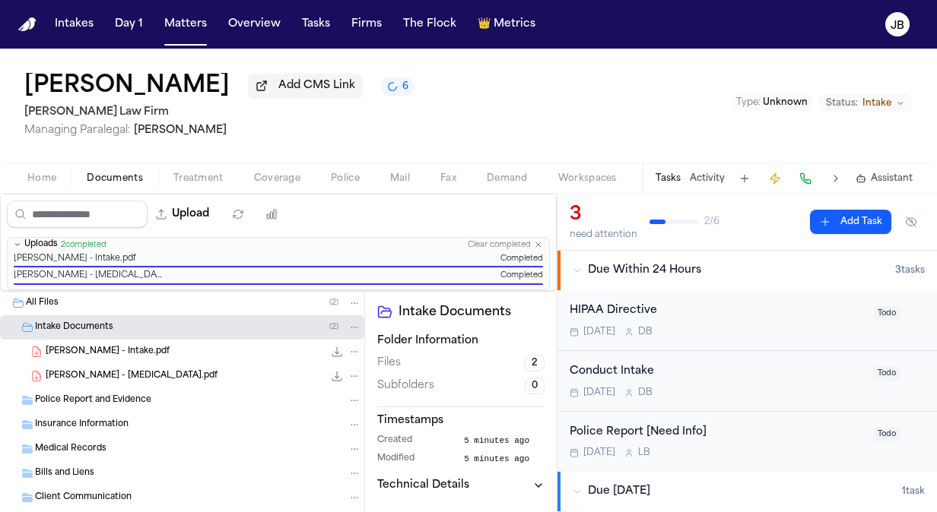
click at [344, 137] on span "Managing Paralegal: [PERSON_NAME]" at bounding box center [219, 130] width 390 height 15
click at [169, 26] on button "Matters" at bounding box center [185, 24] width 55 height 27
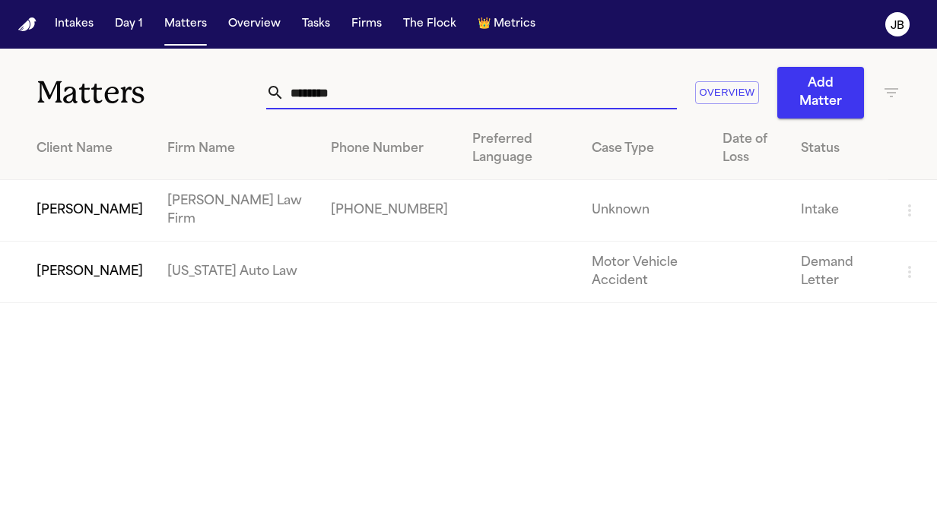
drag, startPoint x: 357, startPoint y: 90, endPoint x: 52, endPoint y: 92, distance: 305.6
click at [52, 92] on div "Matters ******** Overview Add Matter" at bounding box center [468, 84] width 937 height 70
type input "*"
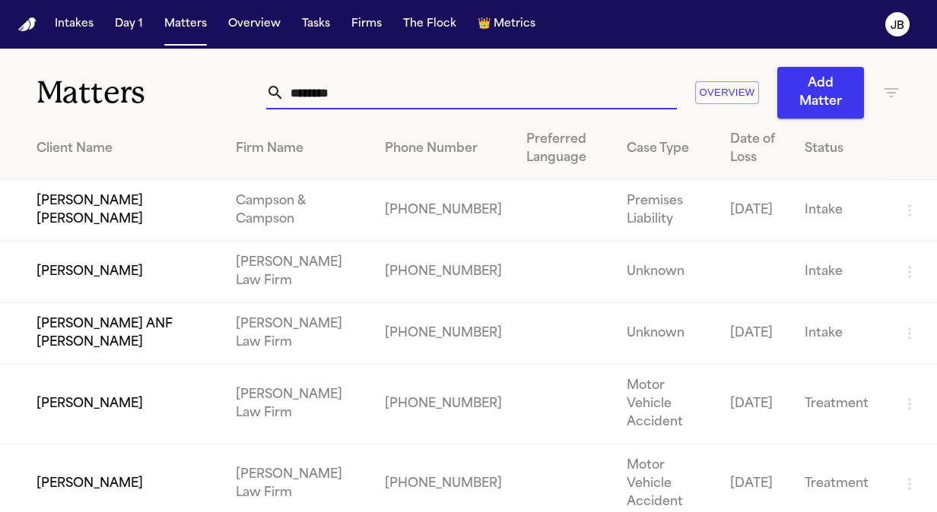
type input "********"
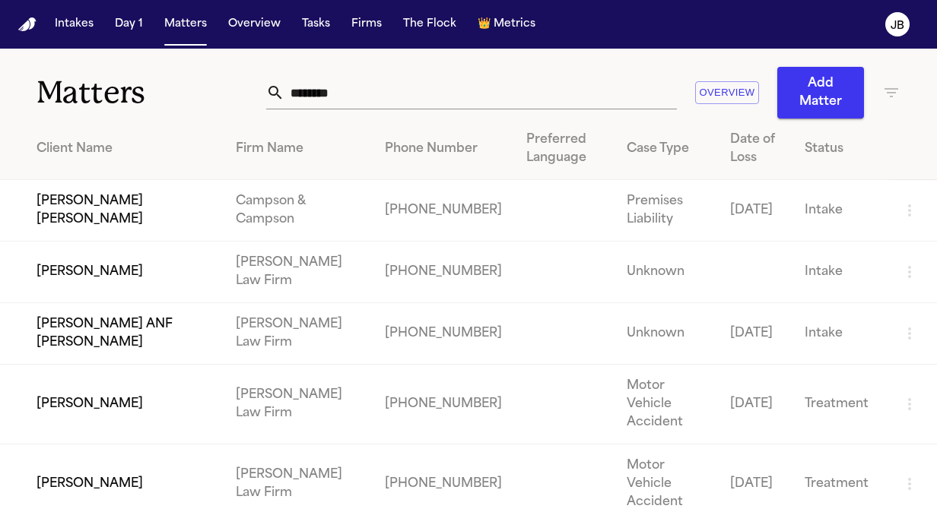
click at [131, 451] on td "[PERSON_NAME]" at bounding box center [112, 485] width 224 height 80
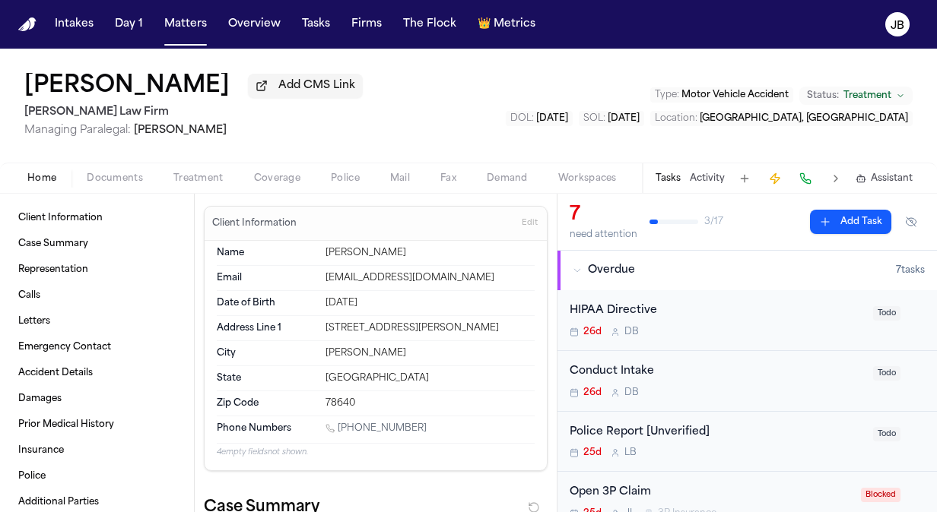
click at [256, 176] on span "Coverage" at bounding box center [277, 179] width 46 height 12
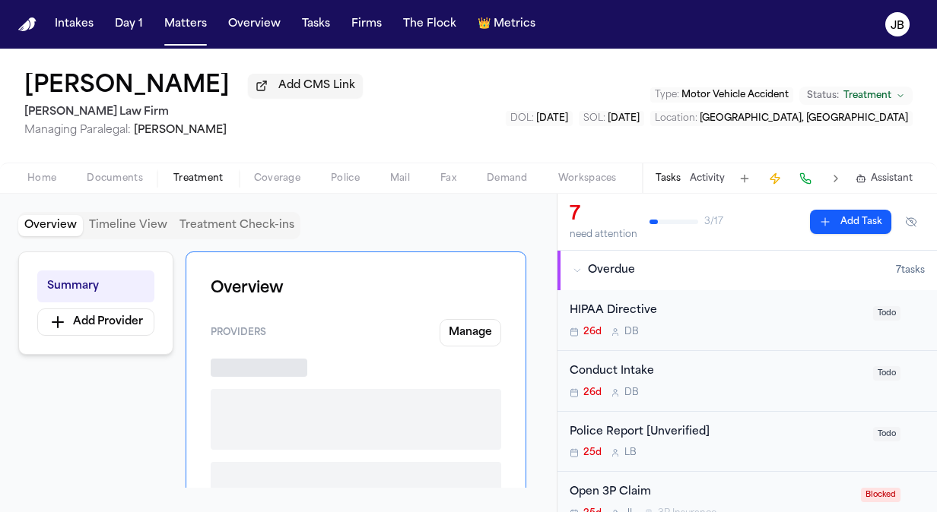
click at [198, 175] on span "Treatment" at bounding box center [198, 179] width 50 height 12
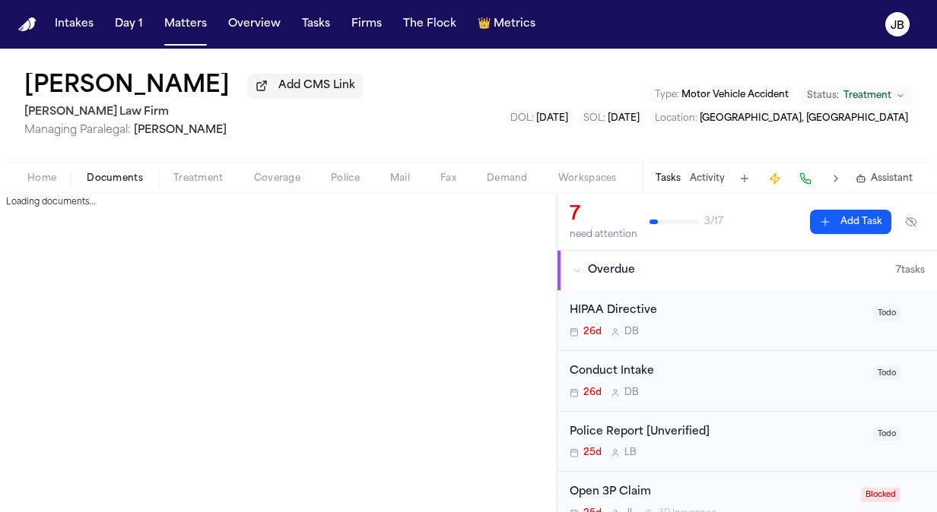
click at [124, 184] on span "Documents" at bounding box center [115, 179] width 56 height 12
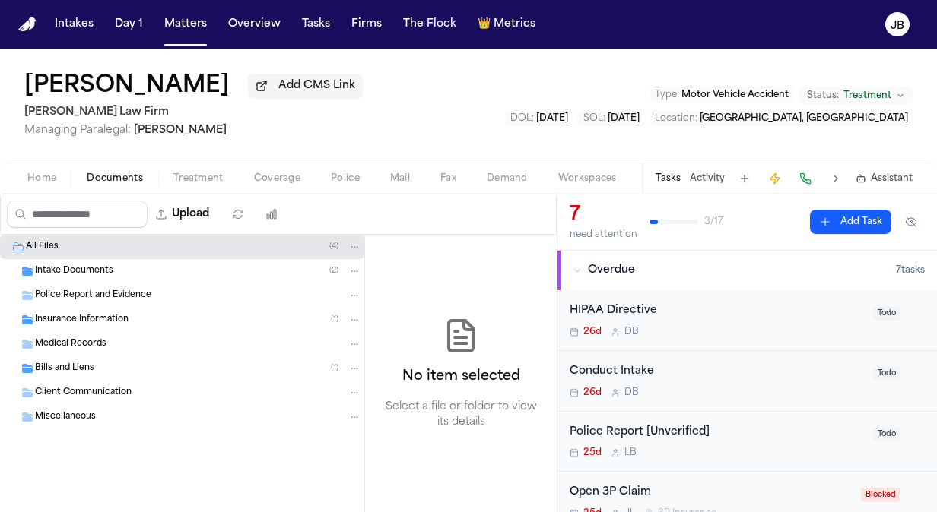
click at [109, 310] on div "Insurance Information ( 1 )" at bounding box center [182, 320] width 364 height 24
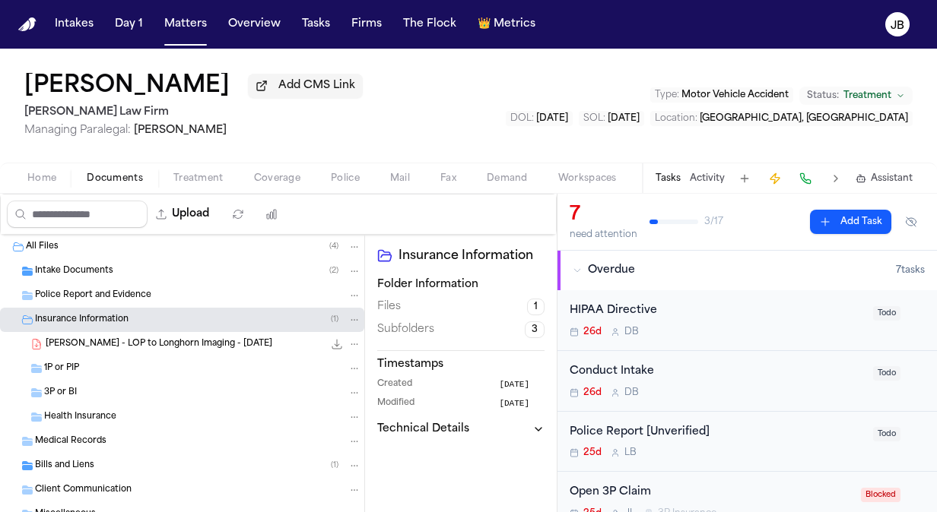
click at [36, 179] on span "Home" at bounding box center [41, 179] width 29 height 12
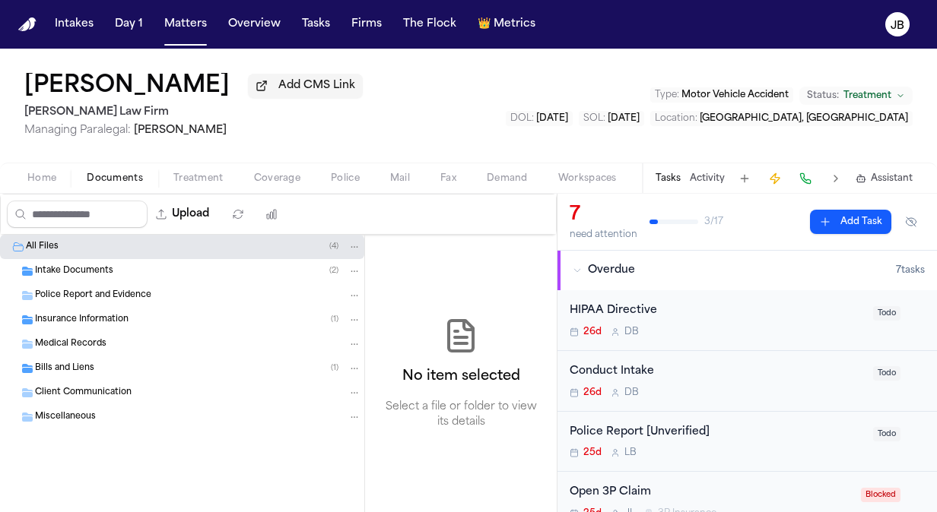
click at [101, 181] on span "Documents" at bounding box center [115, 179] width 56 height 12
click at [68, 274] on span "Intake Documents" at bounding box center [74, 271] width 78 height 13
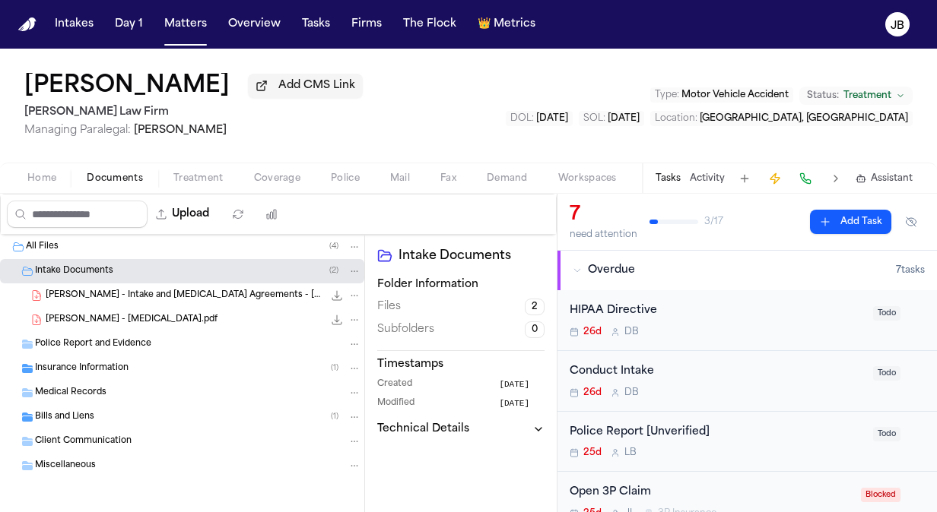
click at [166, 299] on span "[PERSON_NAME] - Intake and [MEDICAL_DATA] Agreements - [DATE]" at bounding box center [184, 296] width 277 height 13
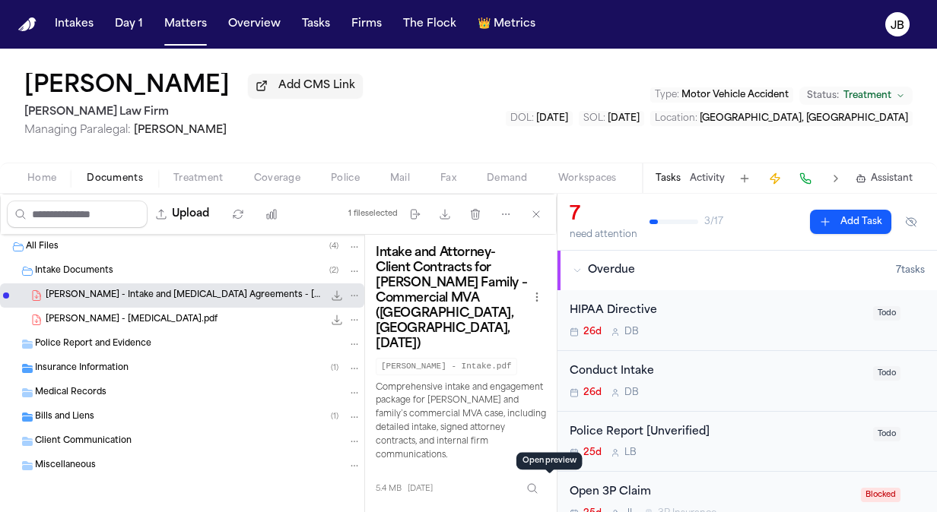
click at [548, 512] on button "Open preview" at bounding box center [548, 521] width 15 height 15
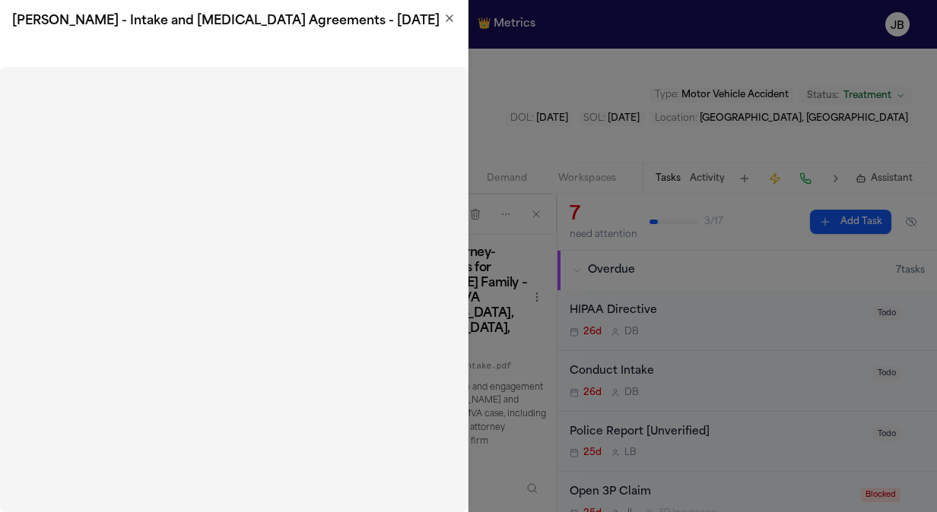
click at [450, 12] on icon "button" at bounding box center [449, 18] width 12 height 12
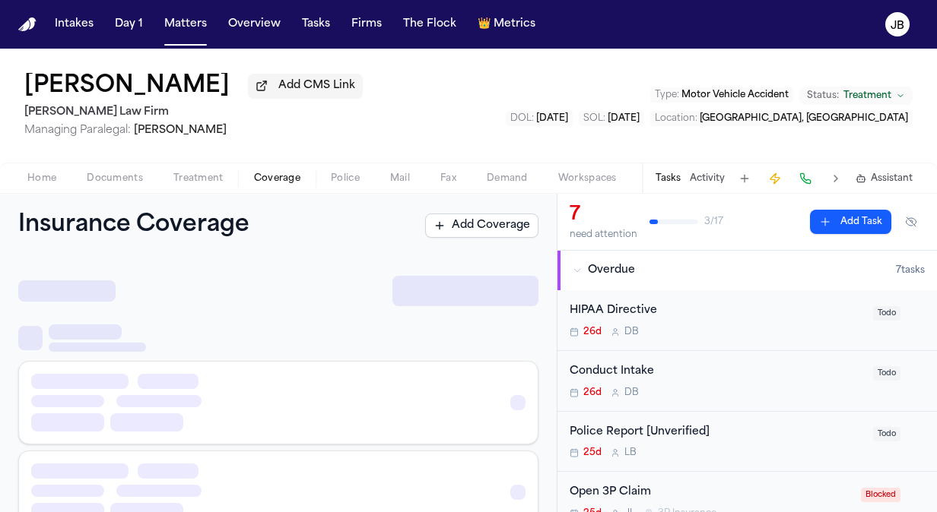
click at [266, 177] on span "Coverage" at bounding box center [277, 179] width 46 height 12
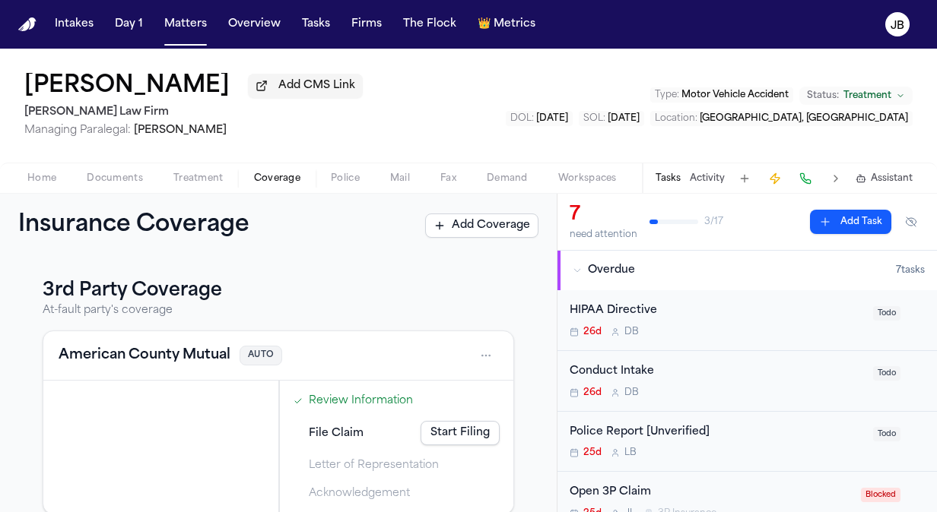
scroll to position [211, 0]
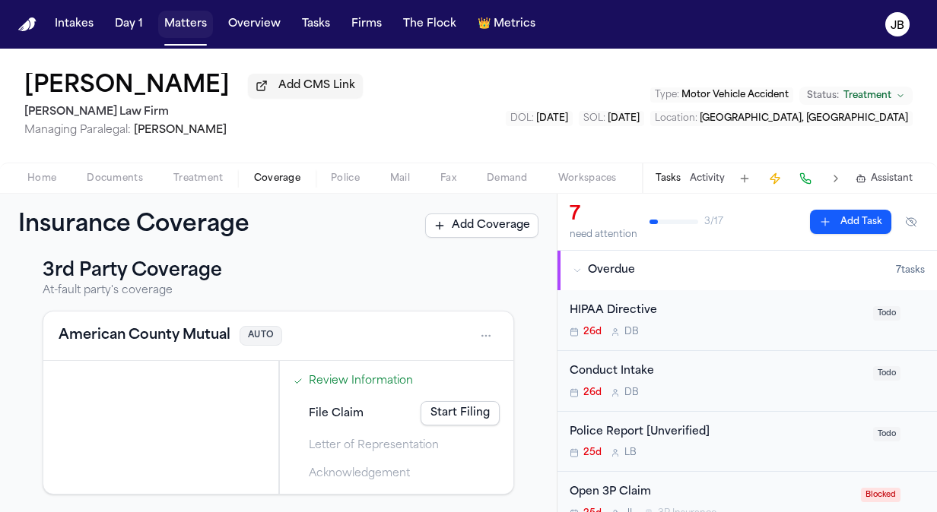
click at [170, 8] on nav "Intakes Day 1 Matters Overview Tasks Firms The Flock 👑 Metrics JB" at bounding box center [468, 24] width 937 height 49
click at [179, 35] on button "Matters" at bounding box center [185, 24] width 55 height 27
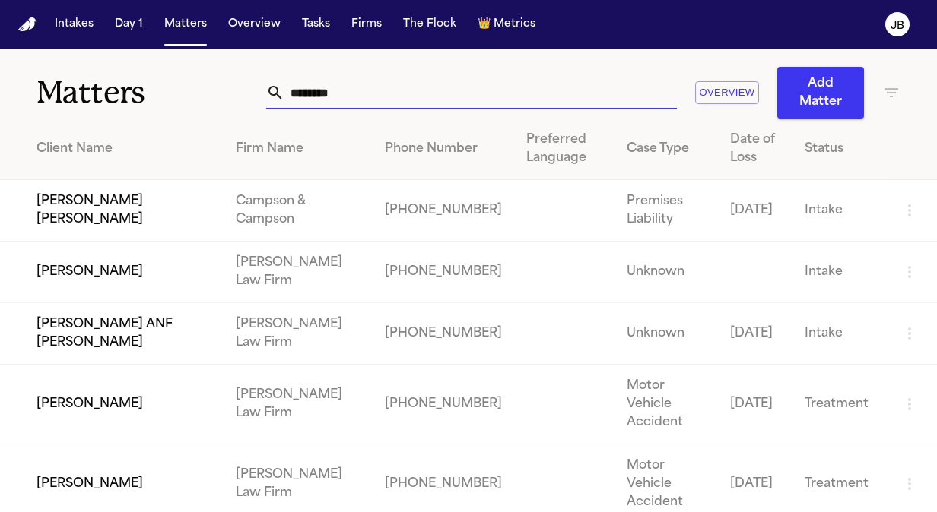
drag, startPoint x: 363, startPoint y: 91, endPoint x: 163, endPoint y: 105, distance: 200.4
click at [163, 105] on div "Matters ******** Overview Add Matter" at bounding box center [468, 84] width 937 height 70
type input "*"
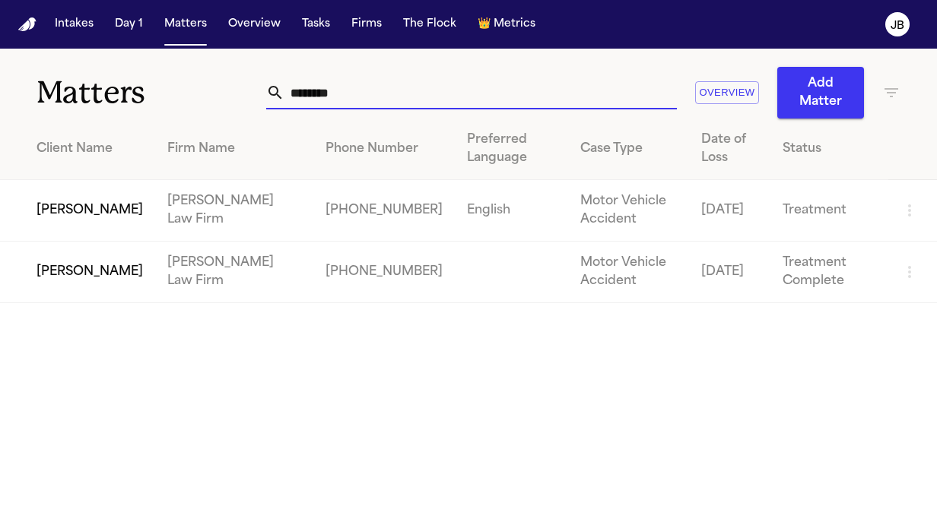
type input "*******"
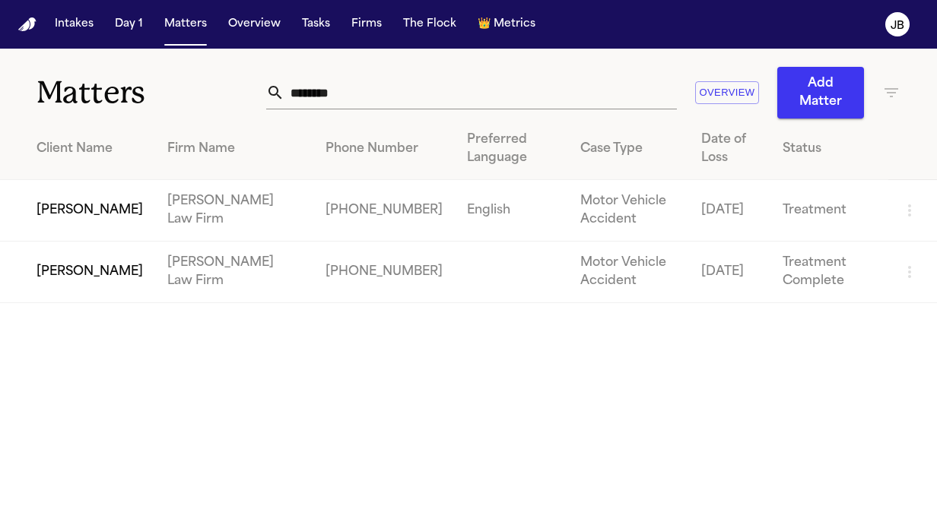
click at [49, 214] on td "[PERSON_NAME]" at bounding box center [77, 211] width 155 height 62
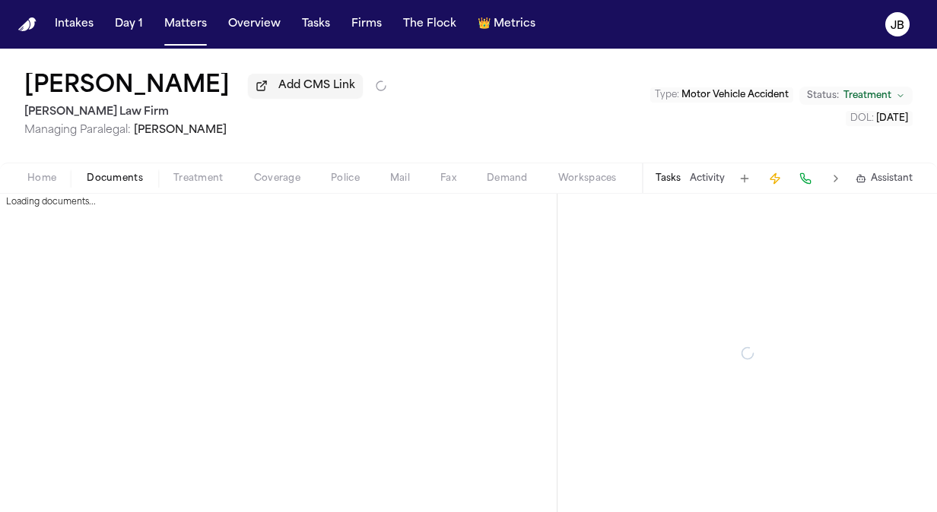
click at [119, 170] on button "Documents" at bounding box center [114, 179] width 87 height 18
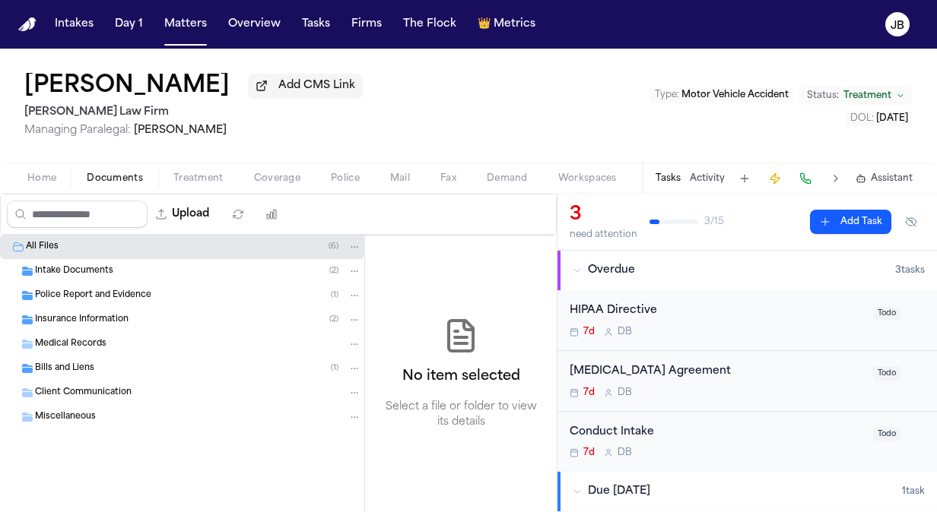
click at [84, 262] on div "Intake Documents ( 2 )" at bounding box center [182, 271] width 364 height 24
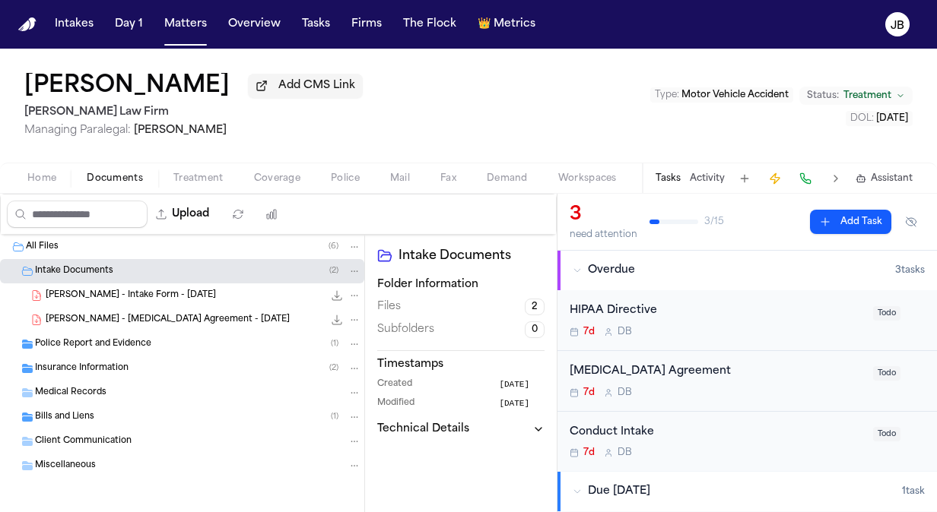
click at [160, 293] on span "[PERSON_NAME] - Intake Form - [DATE]" at bounding box center [131, 296] width 170 height 13
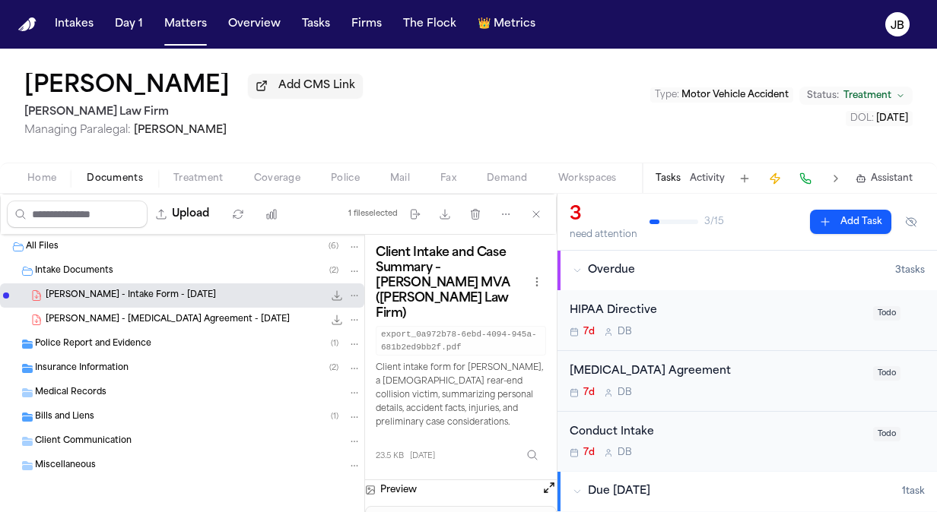
click at [547, 480] on button "Open preview" at bounding box center [548, 487] width 15 height 15
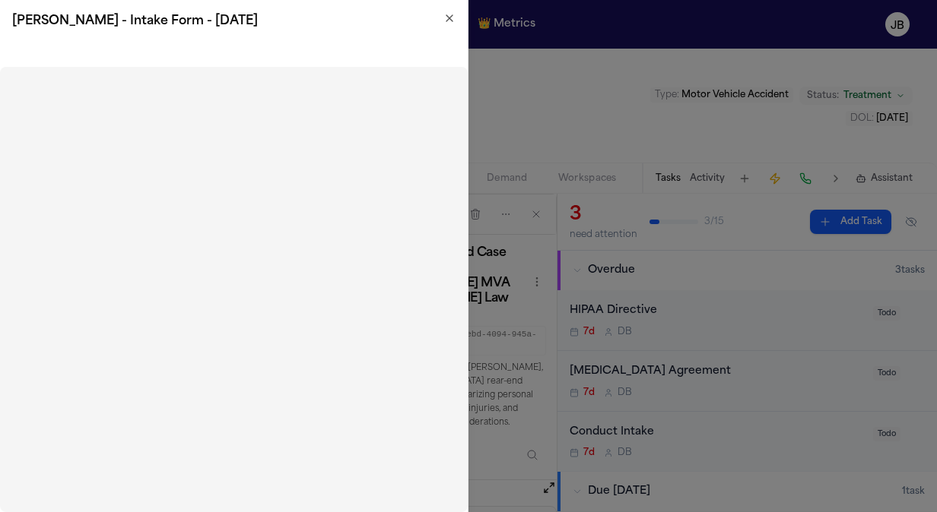
click at [447, 16] on icon "button" at bounding box center [449, 18] width 6 height 6
